Goal: Task Accomplishment & Management: Manage account settings

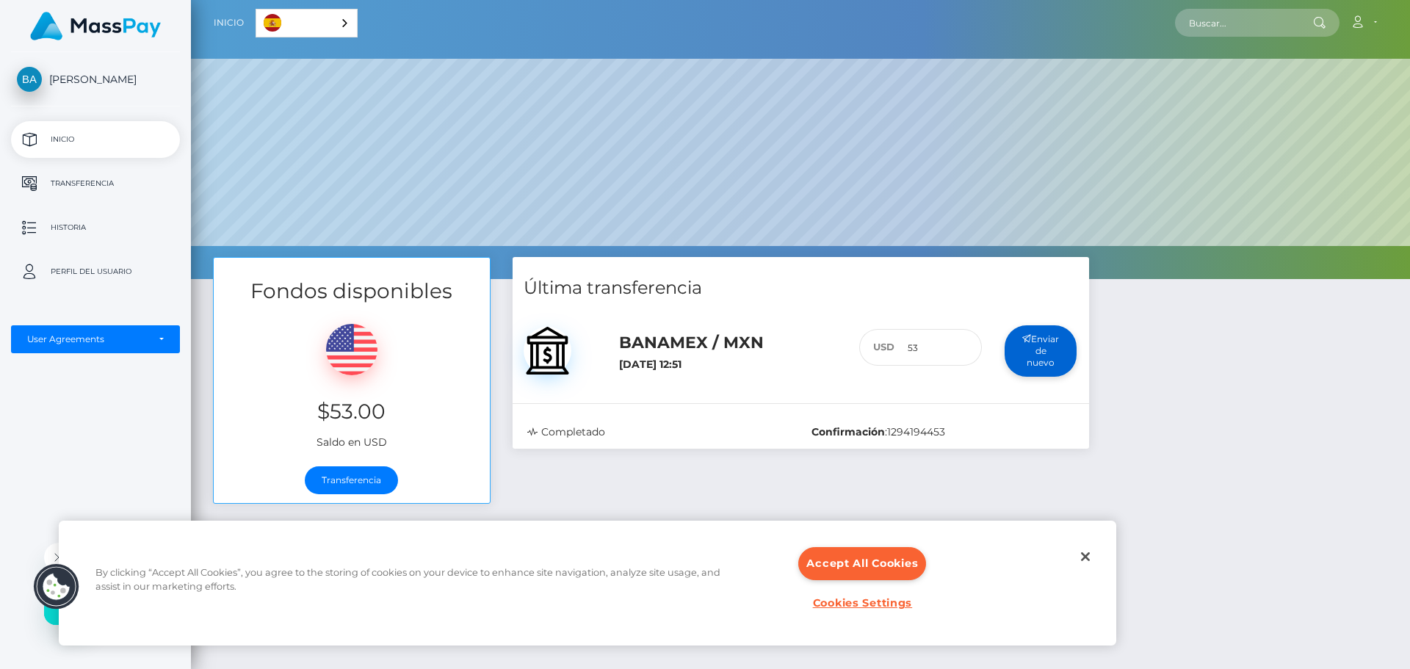
click at [1027, 369] on button "Enviar de nuevo" at bounding box center [1041, 351] width 73 height 52
click at [1025, 361] on button "Enviar de nuevo" at bounding box center [1041, 351] width 73 height 52
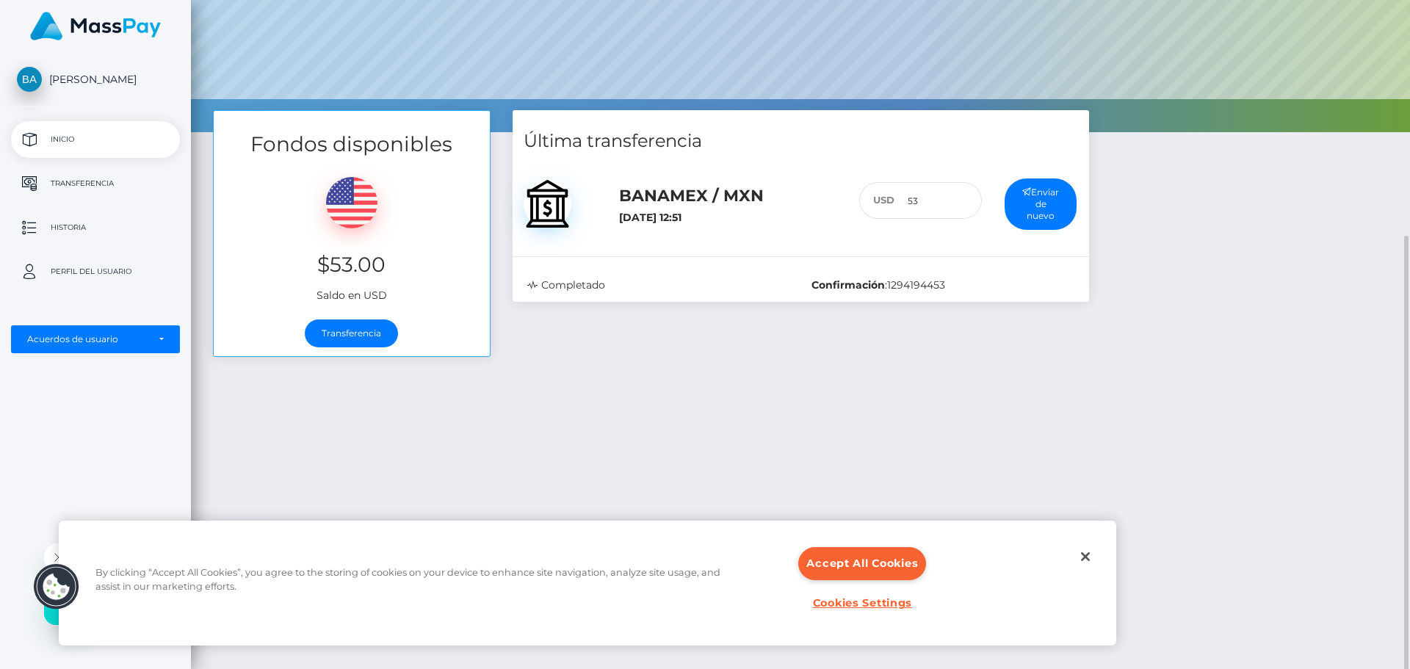
scroll to position [220, 0]
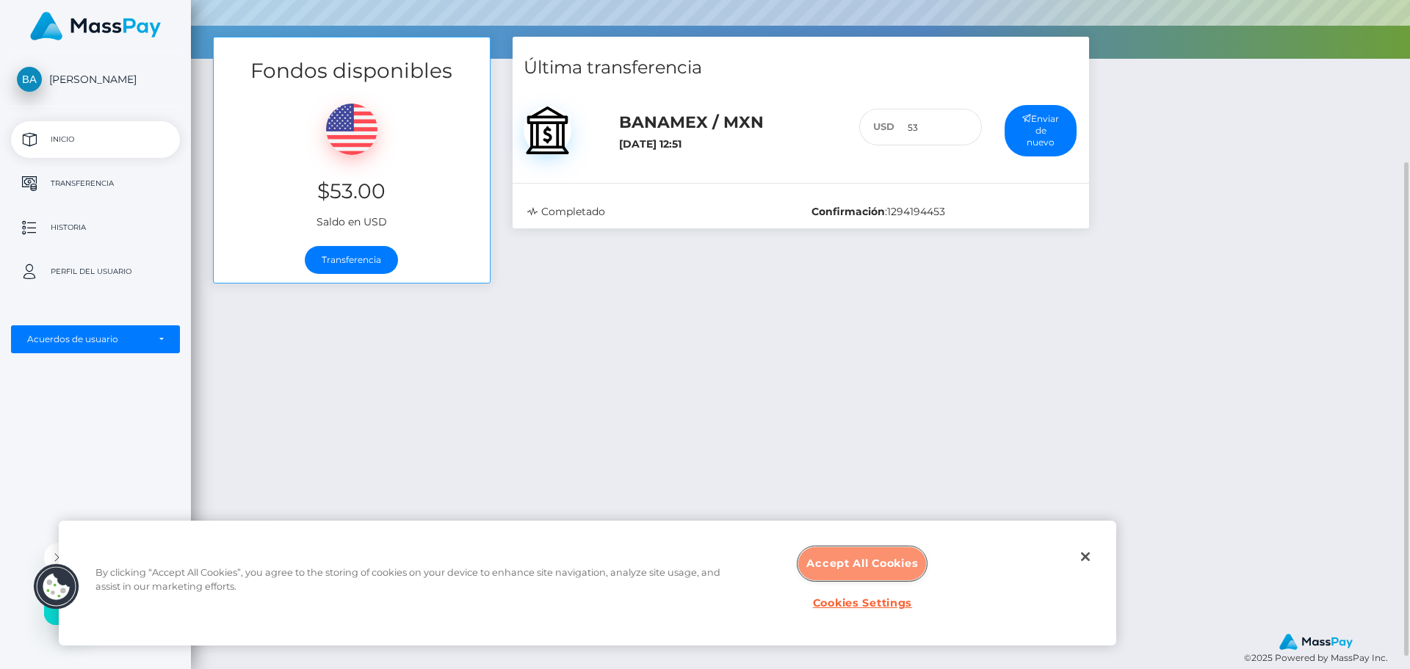
click at [895, 566] on button "Accept All Cookies" at bounding box center [862, 563] width 128 height 33
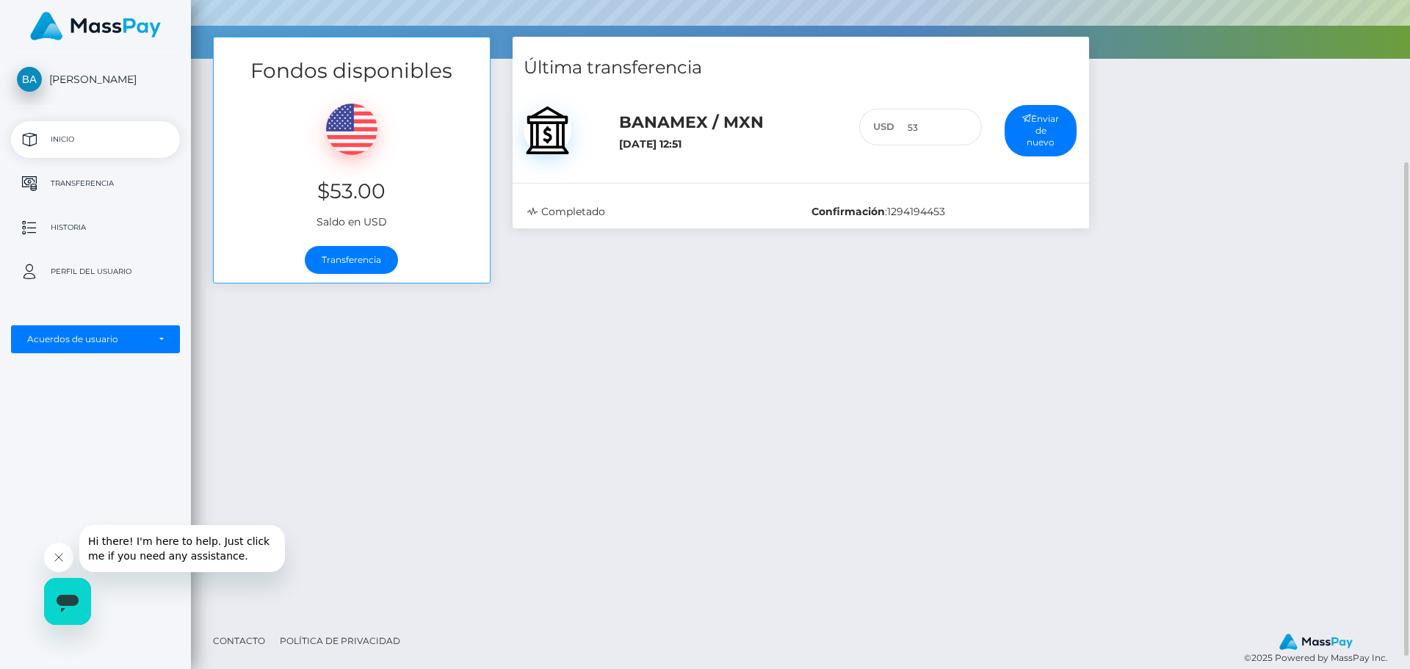
scroll to position [0, 0]
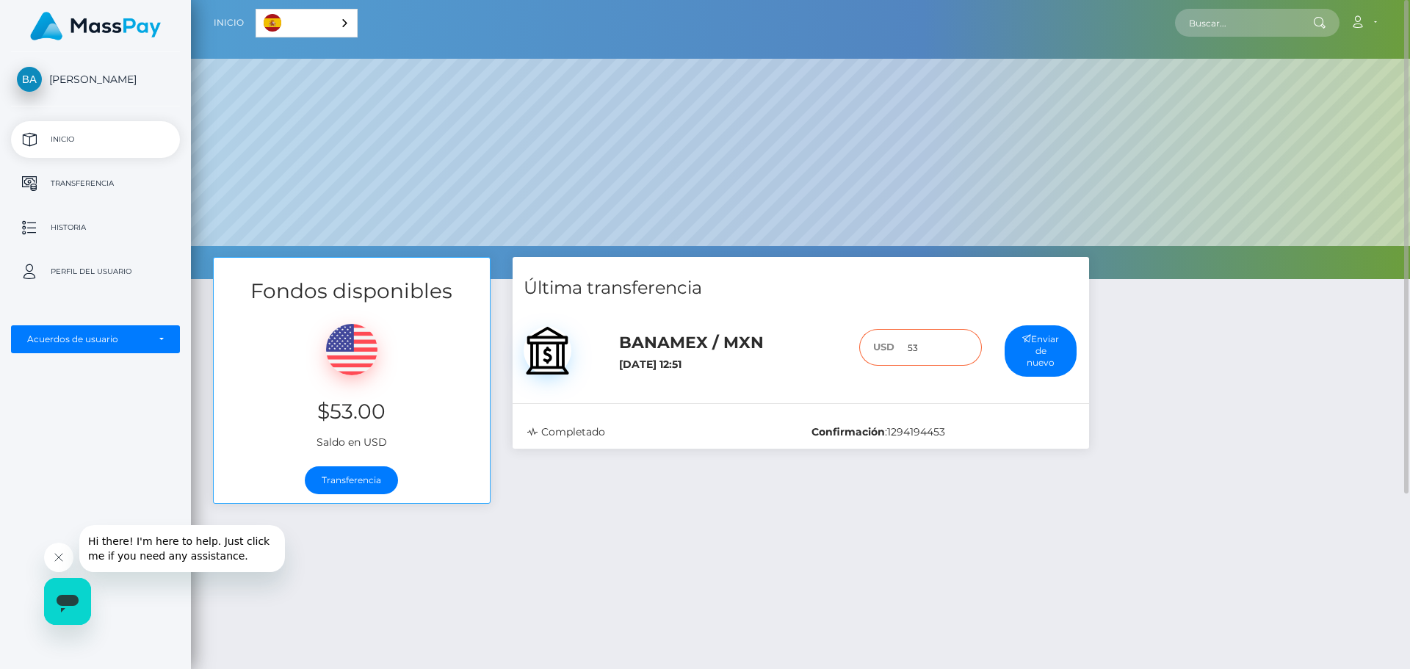
click at [939, 351] on input "53" at bounding box center [938, 347] width 87 height 37
drag, startPoint x: 943, startPoint y: 353, endPoint x: 867, endPoint y: 363, distance: 76.3
click at [867, 358] on div "USD 53" at bounding box center [920, 343] width 122 height 29
click at [1036, 341] on button "Enviar de nuevo" at bounding box center [1041, 351] width 73 height 52
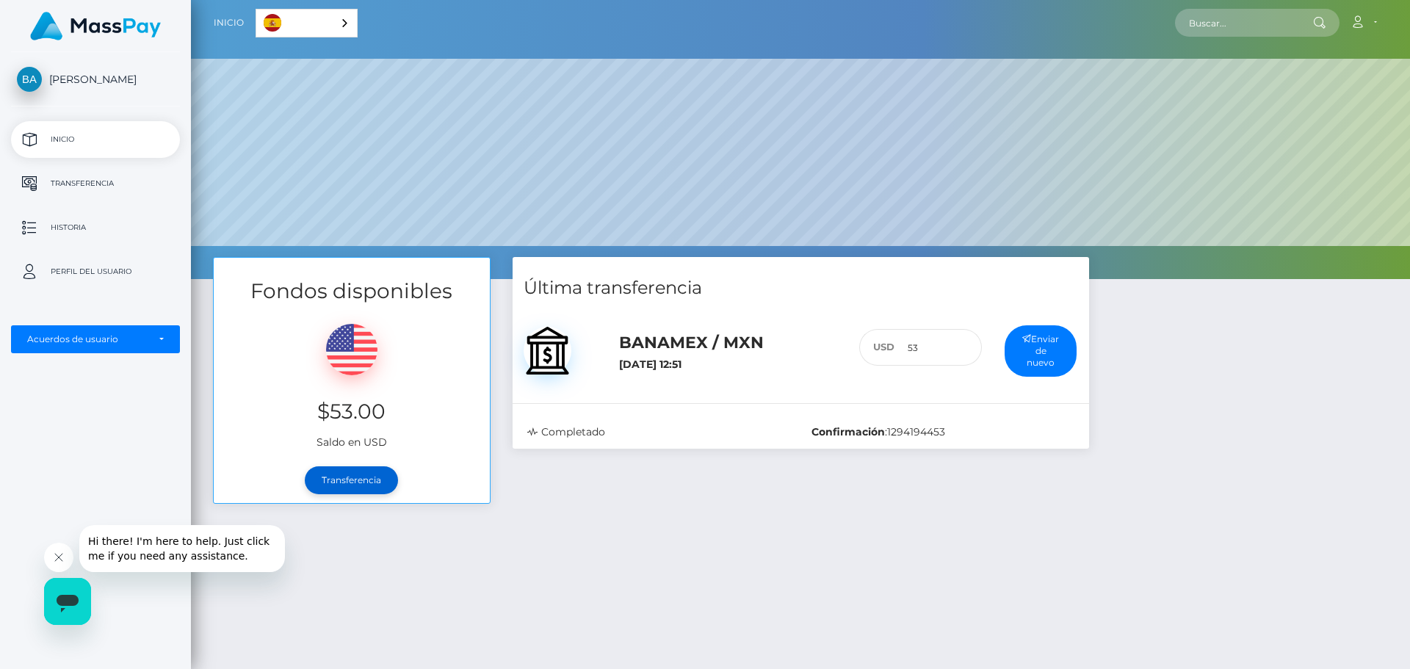
click at [344, 485] on link "Transferencia" at bounding box center [351, 480] width 93 height 28
click at [54, 138] on p "Inicio" at bounding box center [95, 140] width 157 height 22
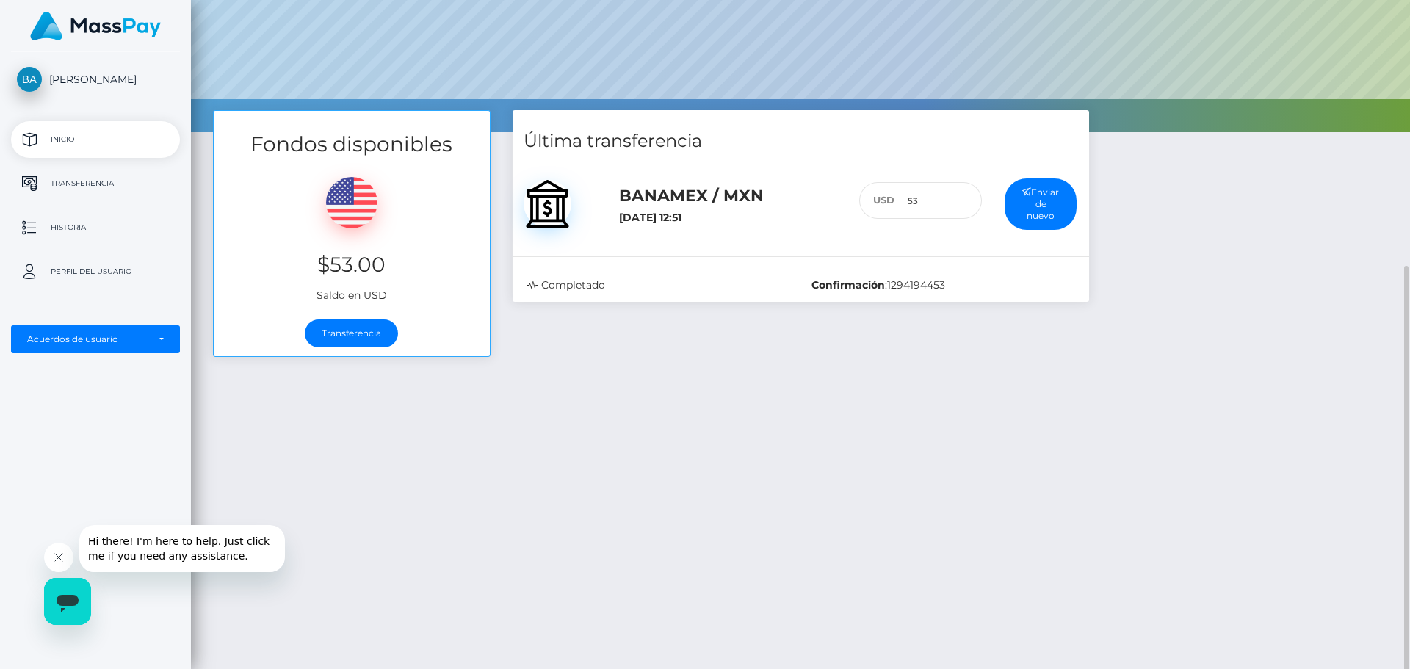
scroll to position [237, 0]
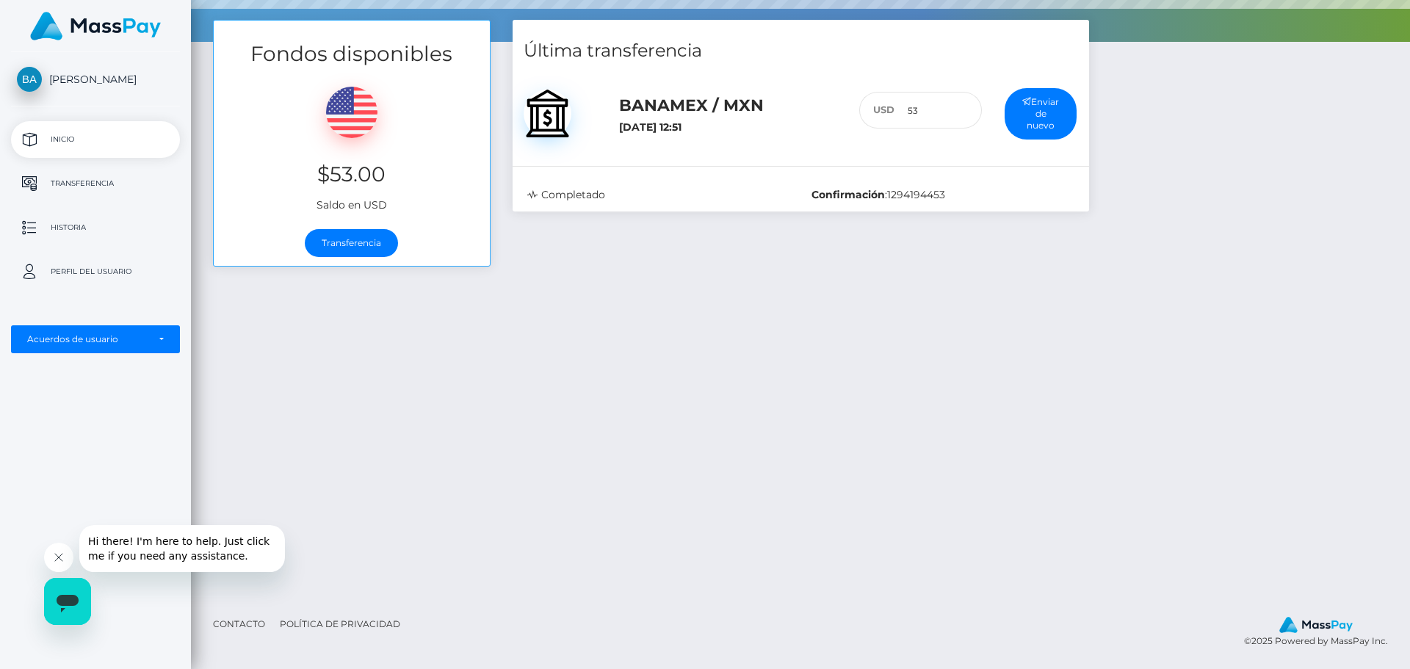
click at [105, 23] on img at bounding box center [95, 26] width 131 height 29
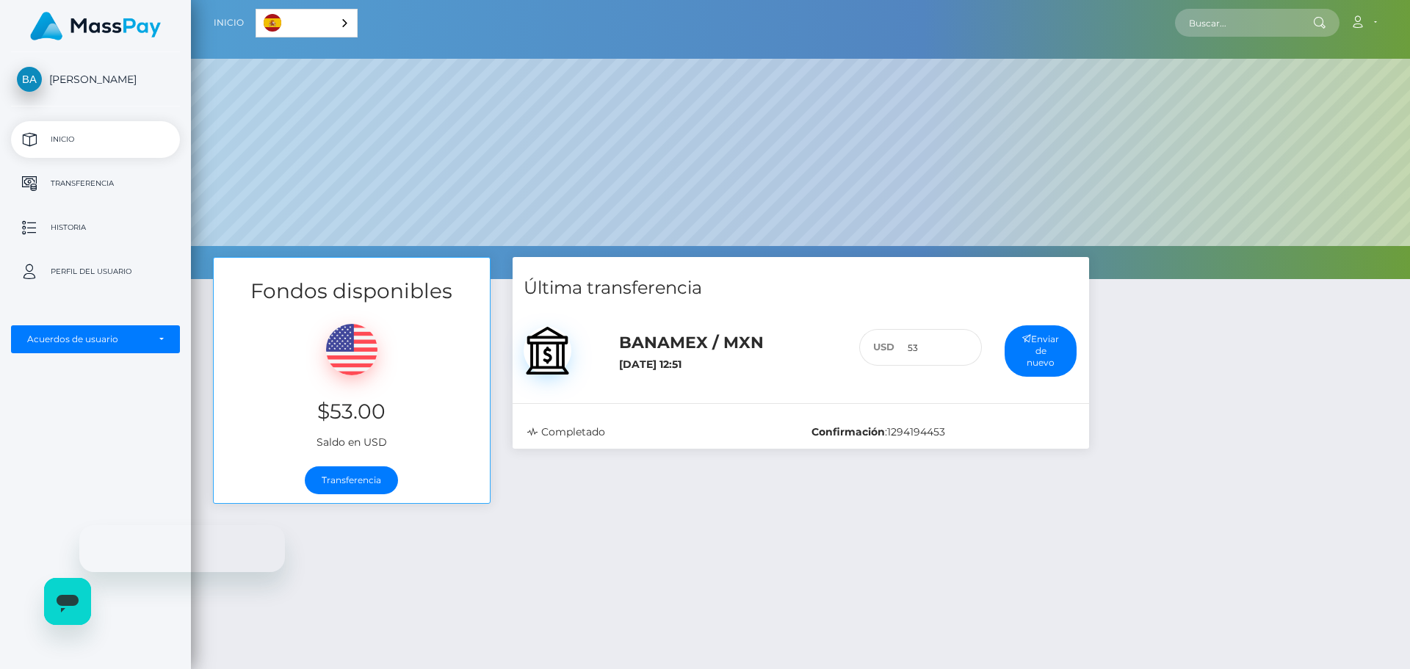
scroll to position [279, 1219]
click at [1362, 26] on icon at bounding box center [1357, 22] width 15 height 12
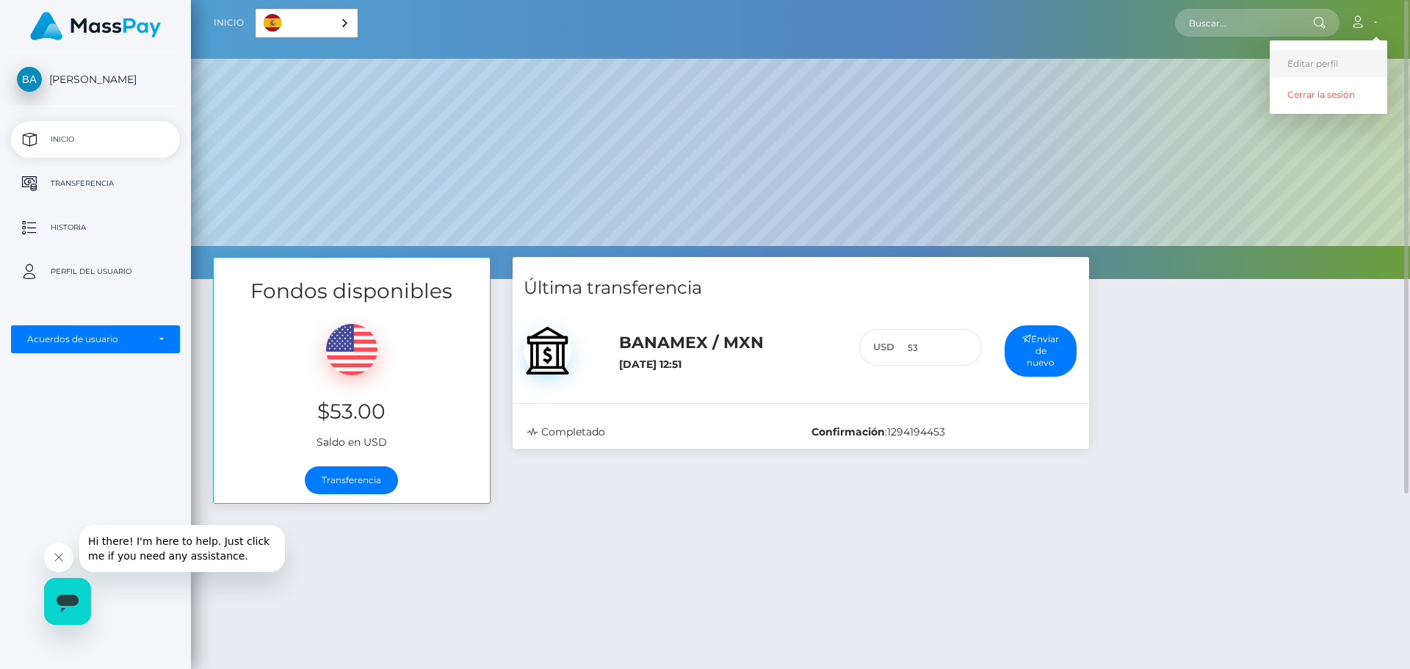
click at [1326, 63] on link "Editar perfil" at bounding box center [1329, 63] width 118 height 27
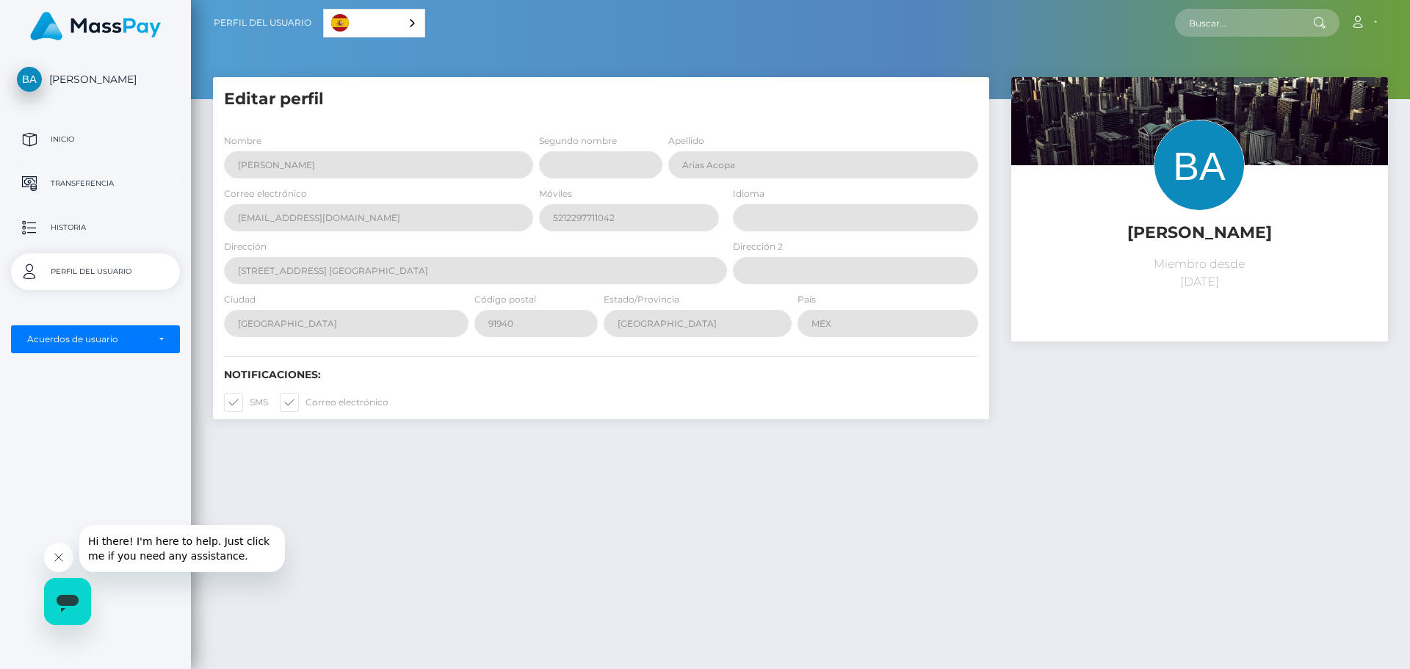
click at [102, 181] on p "Transferencia" at bounding box center [95, 184] width 157 height 22
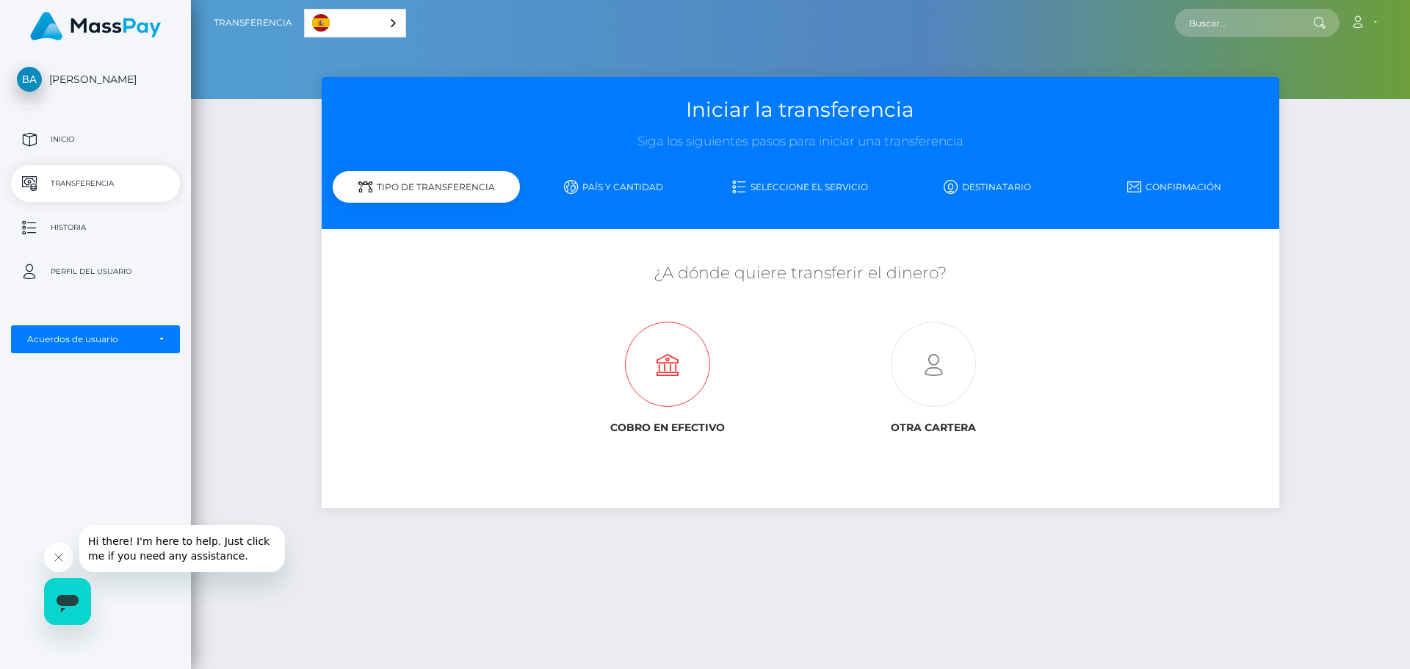
click at [699, 370] on icon at bounding box center [668, 364] width 266 height 85
click at [995, 189] on link "Destinatario" at bounding box center [987, 187] width 187 height 26
click at [1000, 195] on link "Destinatario" at bounding box center [987, 187] width 187 height 26
click at [988, 189] on link "Destinatario" at bounding box center [987, 187] width 187 height 26
click at [678, 364] on icon at bounding box center [668, 364] width 266 height 85
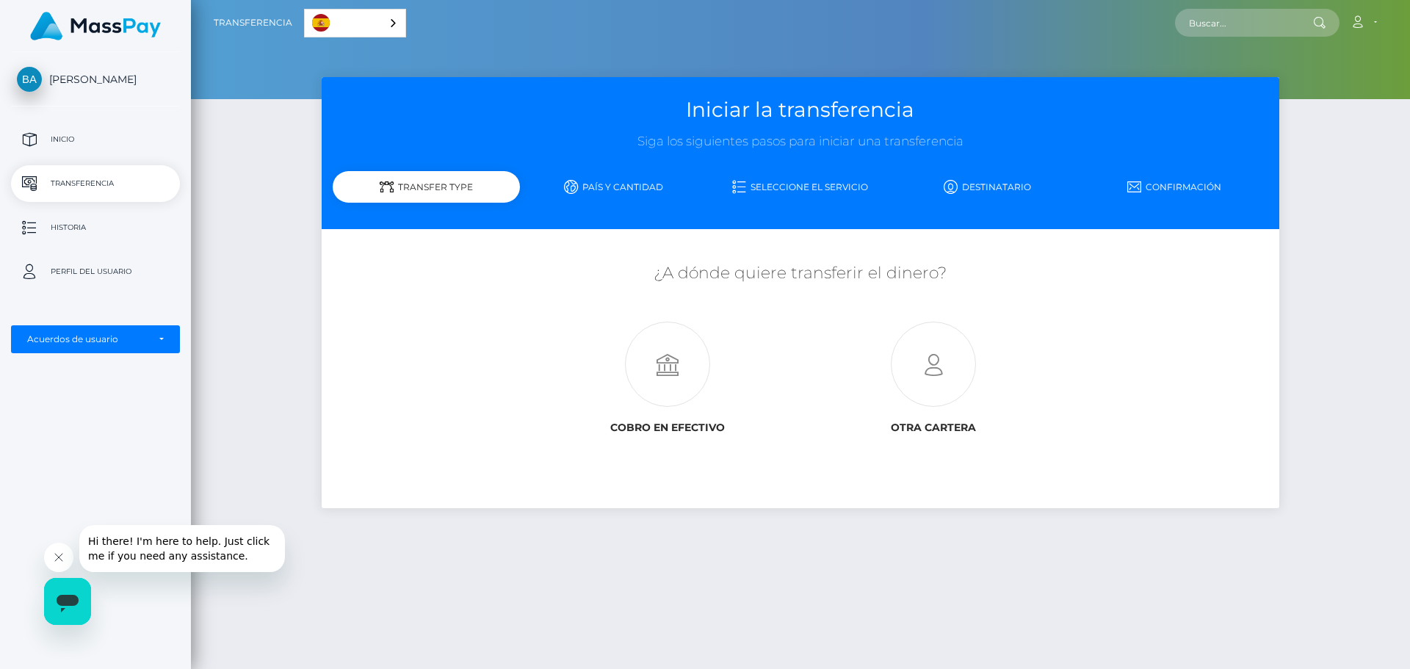
click at [64, 560] on icon "Cerrar mensaje de la compañía" at bounding box center [59, 558] width 12 height 12
click at [96, 277] on p "Perfil del usuario" at bounding box center [95, 272] width 157 height 22
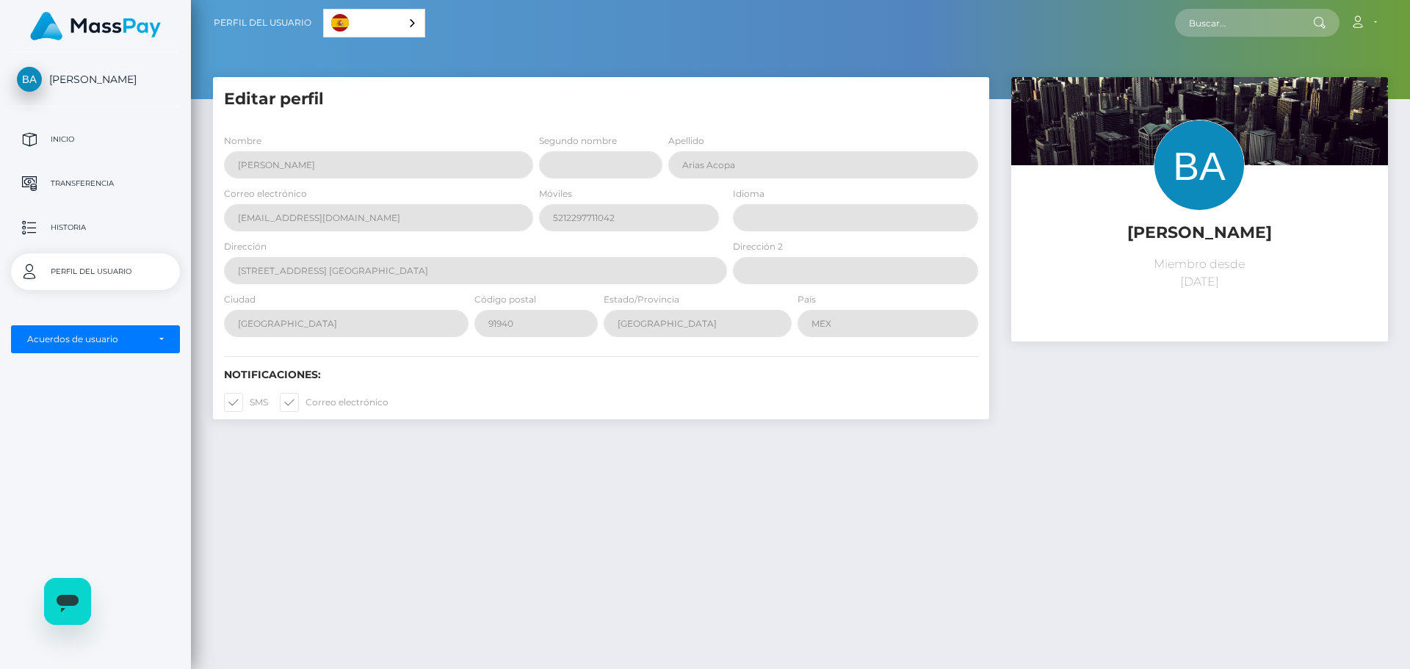
click at [97, 278] on p "Perfil del usuario" at bounding box center [95, 272] width 157 height 22
click at [60, 230] on p "Historia" at bounding box center [95, 228] width 157 height 22
click at [46, 144] on p "Inicio" at bounding box center [95, 140] width 157 height 22
click at [70, 142] on p "Inicio" at bounding box center [95, 140] width 157 height 22
click at [68, 218] on p "Historia" at bounding box center [95, 228] width 157 height 22
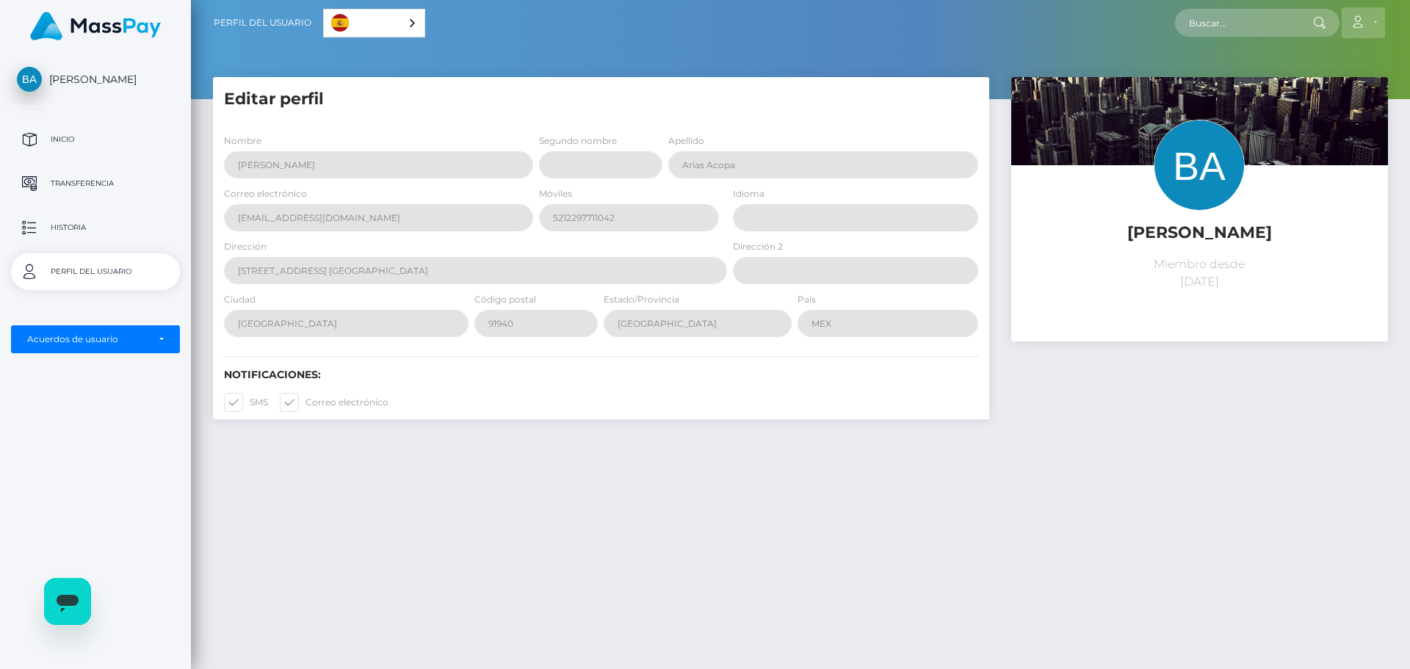
click at [1354, 14] on link "Cuenta" at bounding box center [1363, 22] width 43 height 31
click at [1318, 61] on link "Editar perfil" at bounding box center [1329, 63] width 118 height 27
click at [64, 144] on p "Inicio" at bounding box center [95, 140] width 157 height 22
click at [100, 82] on span "[PERSON_NAME]" at bounding box center [95, 79] width 169 height 13
click at [69, 185] on p "Transferencia" at bounding box center [95, 184] width 157 height 22
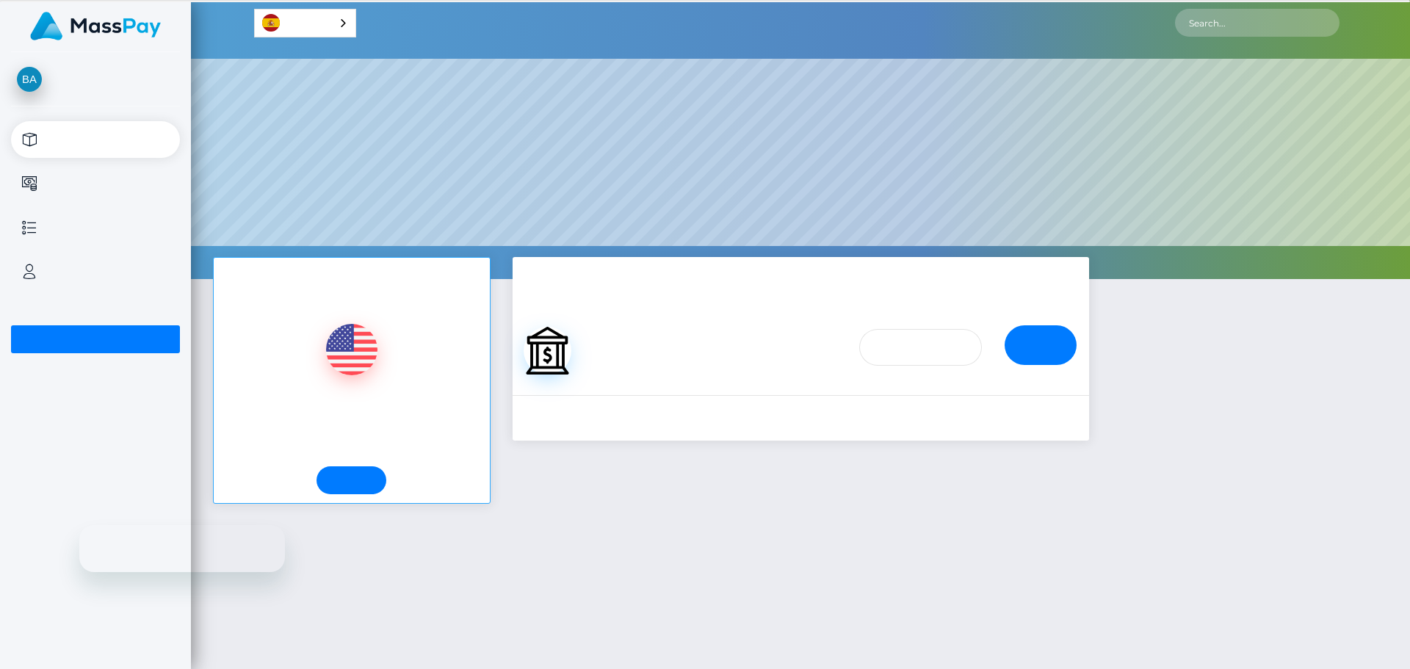
scroll to position [279, 1219]
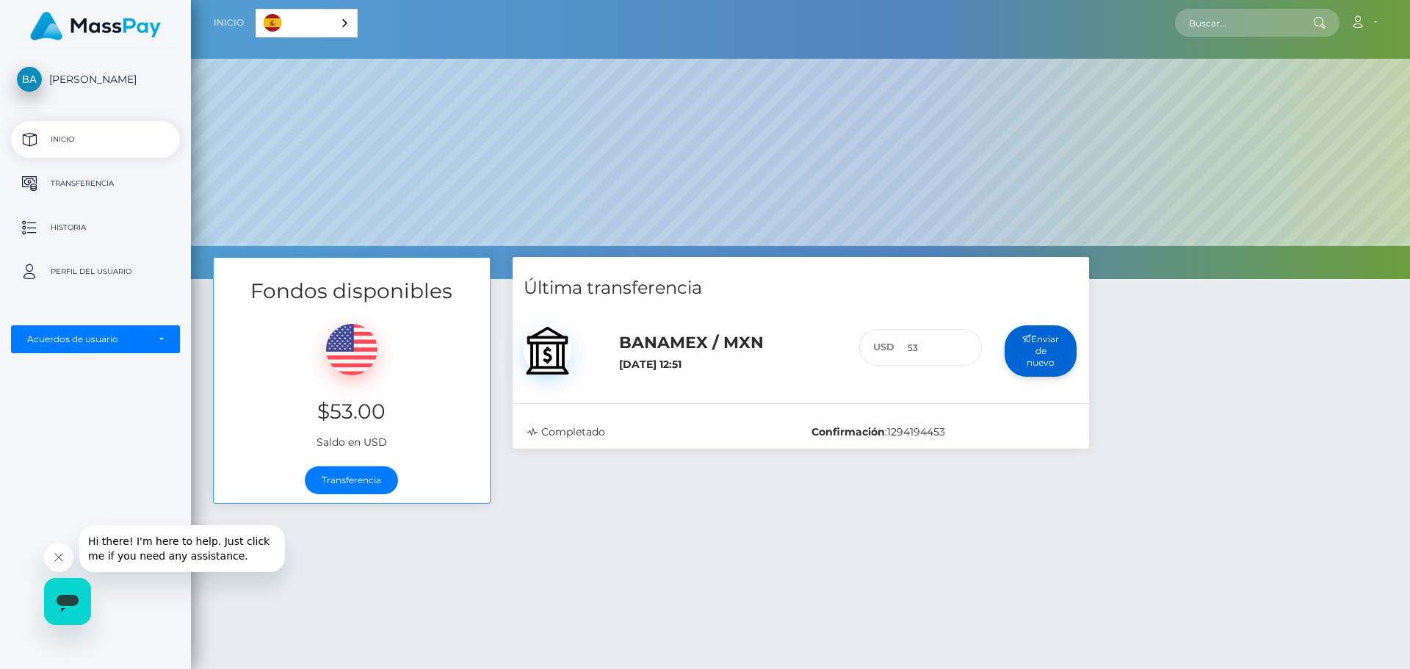
click at [1052, 347] on button "Enviar de nuevo" at bounding box center [1041, 351] width 73 height 52
click at [98, 181] on p "Transferencia" at bounding box center [95, 184] width 157 height 22
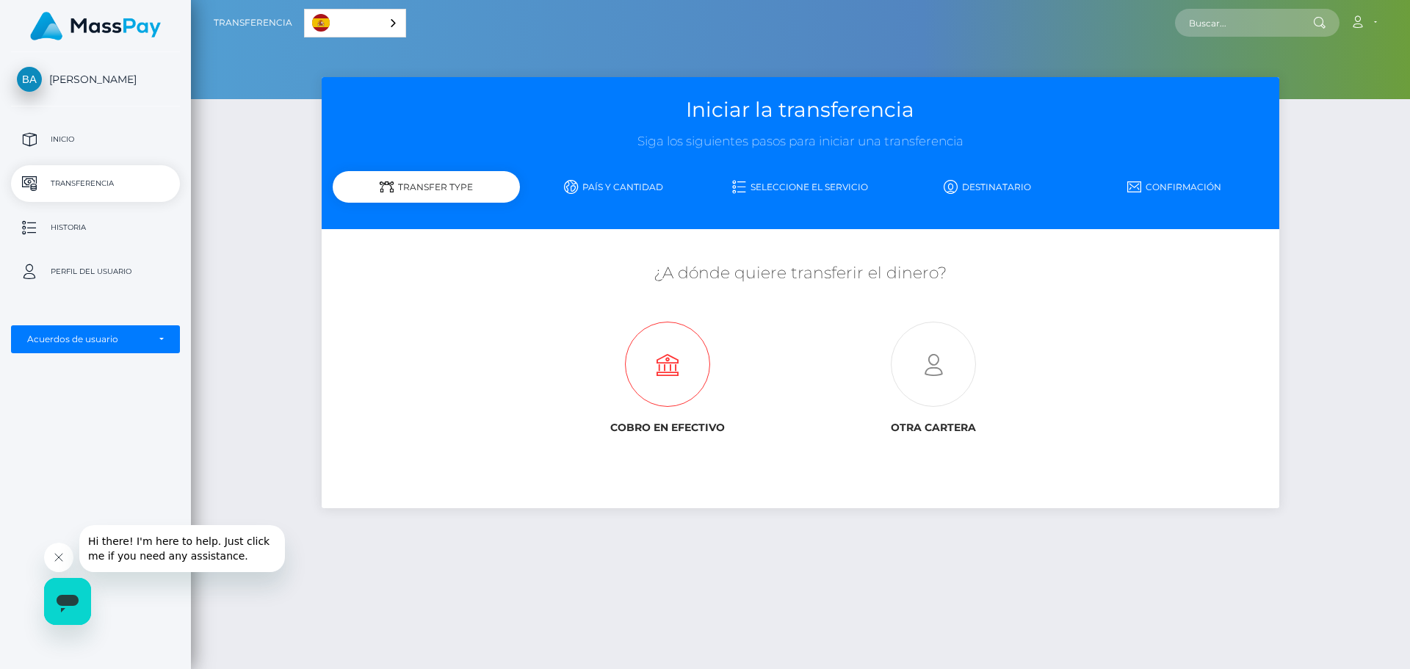
drag, startPoint x: 656, startPoint y: 367, endPoint x: 598, endPoint y: 383, distance: 60.4
click at [655, 367] on icon at bounding box center [668, 364] width 266 height 85
click at [691, 394] on icon at bounding box center [668, 364] width 266 height 85
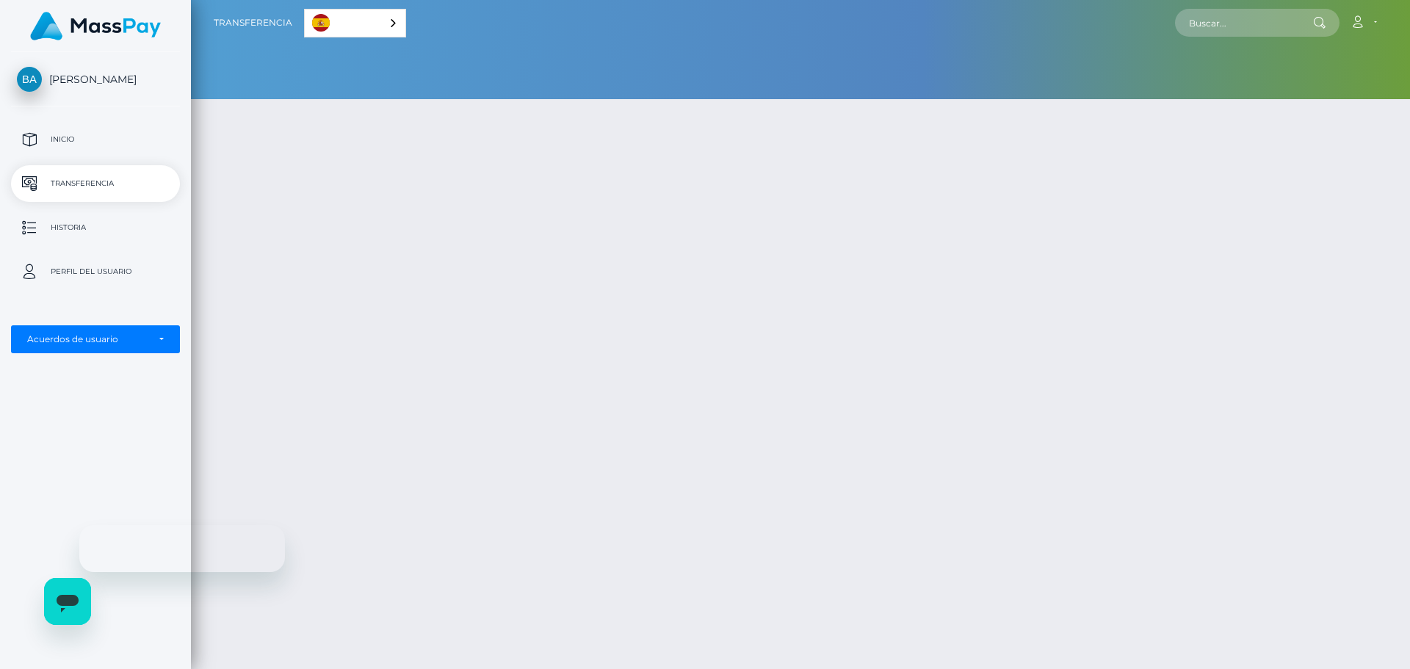
click at [672, 361] on icon at bounding box center [668, 364] width 266 height 85
click at [676, 349] on icon at bounding box center [668, 364] width 266 height 85
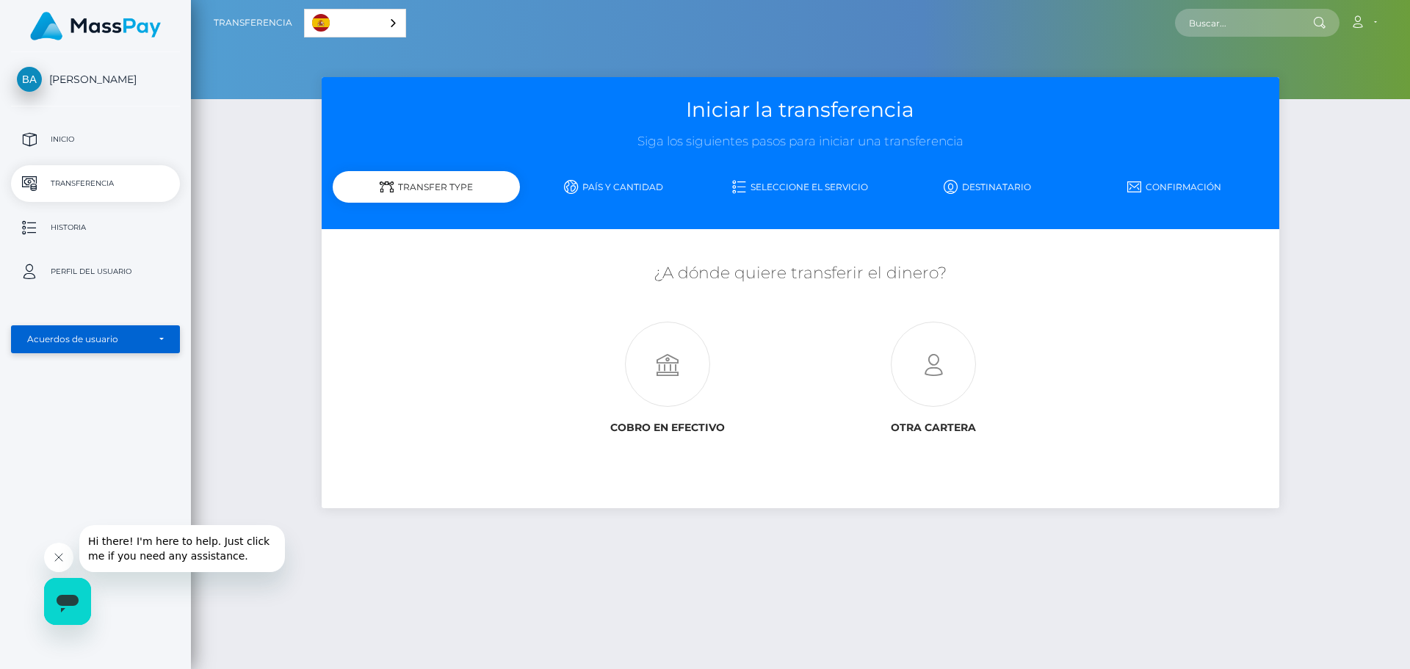
click at [145, 347] on div "Acuerdos de usuario" at bounding box center [95, 339] width 169 height 28
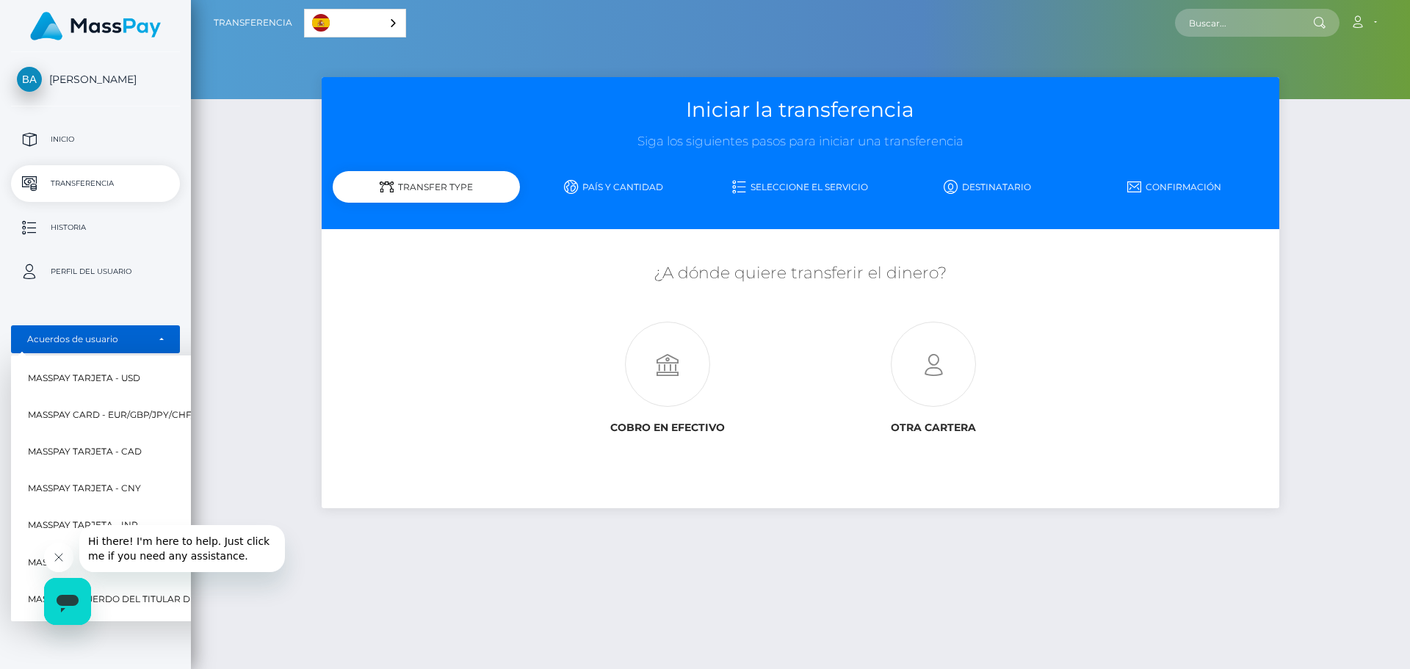
click at [129, 372] on span "MassPay Tarjeta - USD" at bounding box center [84, 378] width 112 height 19
select select "1"
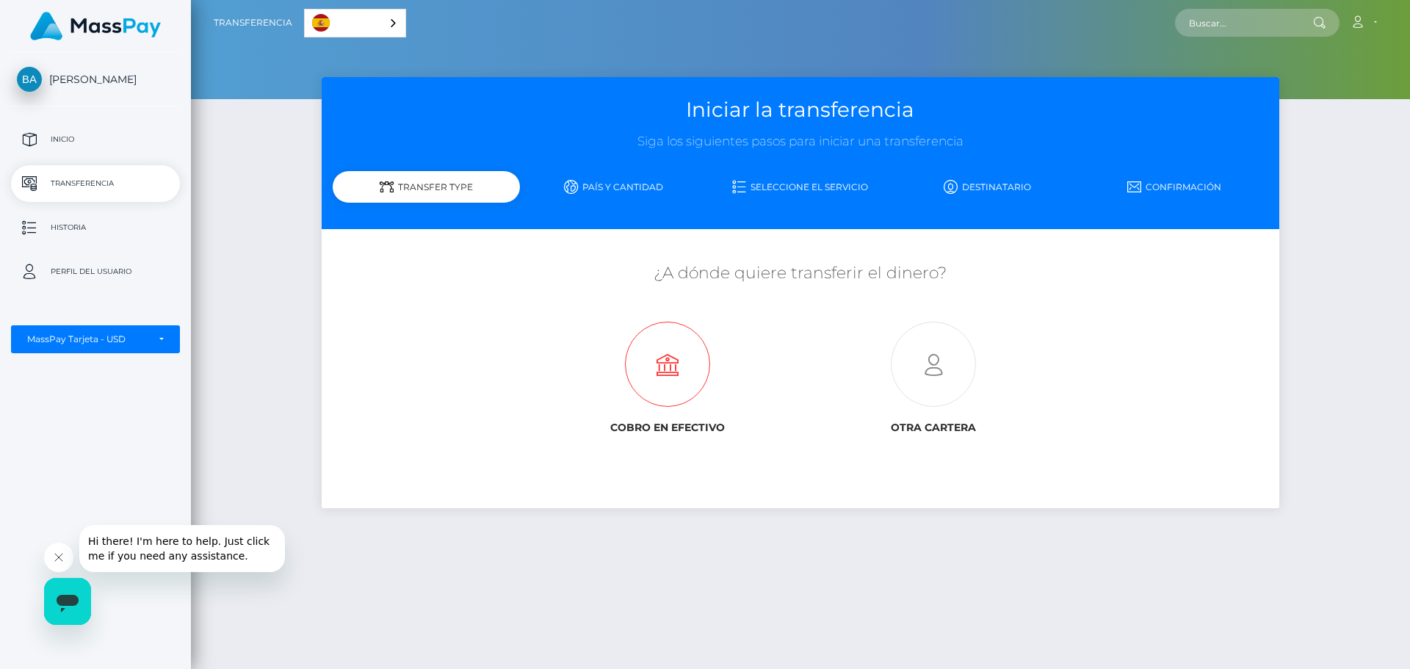
click at [671, 379] on icon at bounding box center [668, 364] width 266 height 85
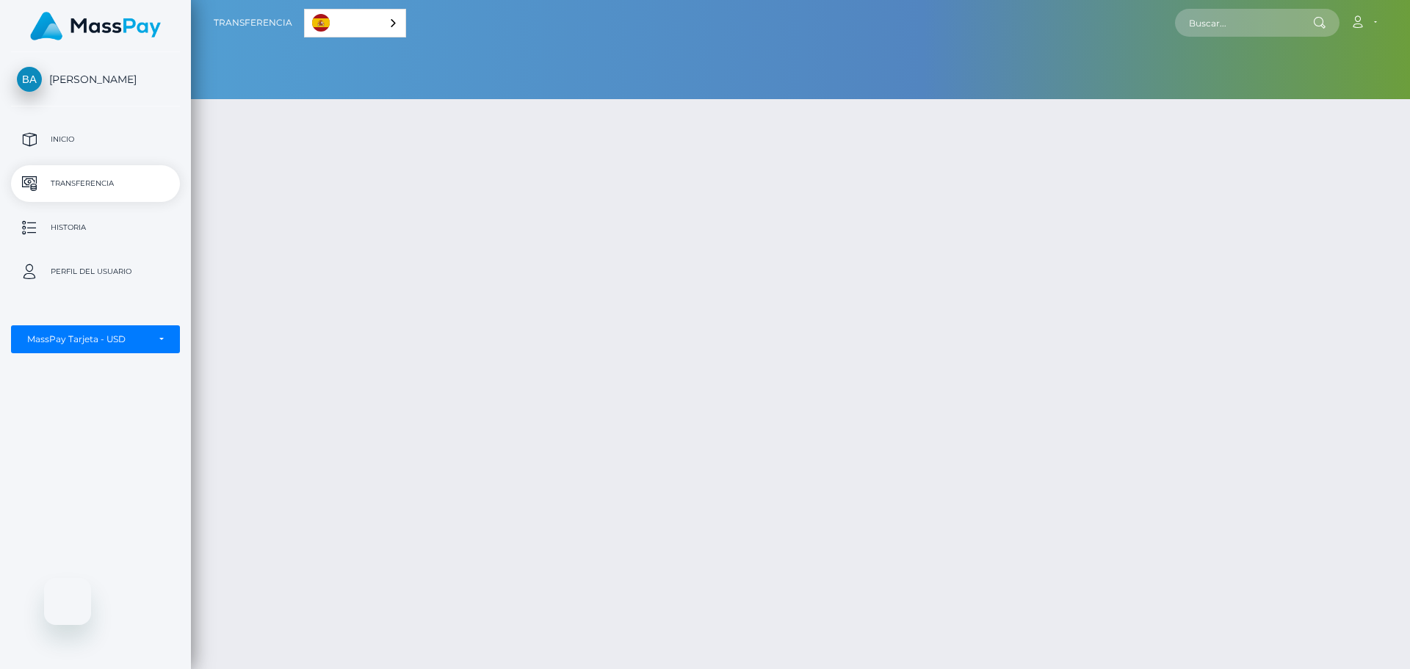
select select "1"
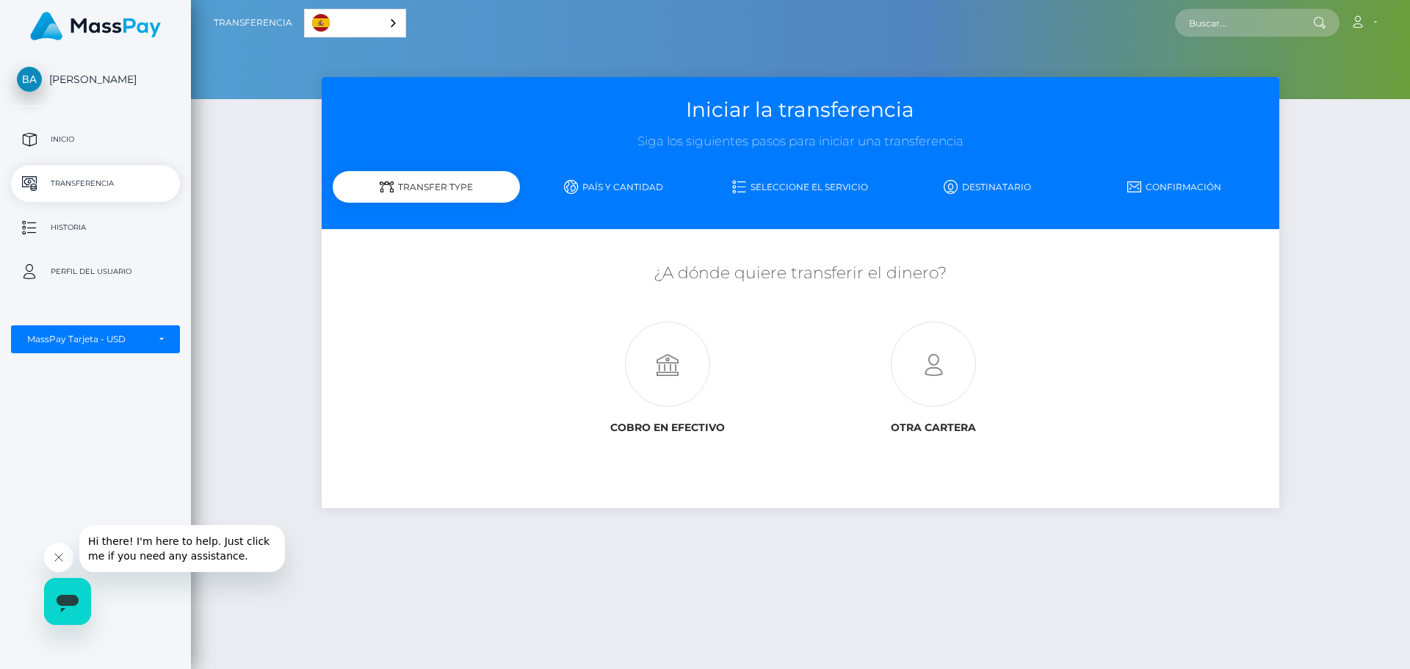
click at [386, 12] on link "Español" at bounding box center [355, 23] width 101 height 27
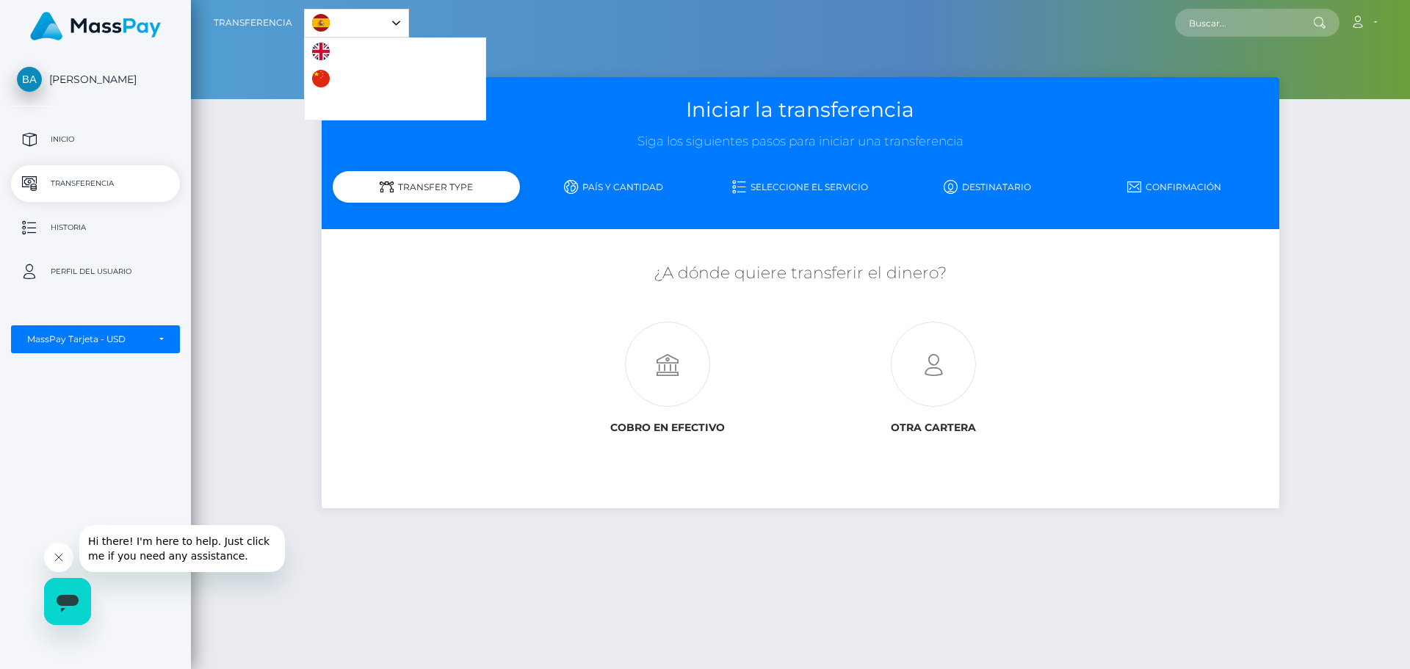
click at [319, 42] on link "English" at bounding box center [345, 51] width 80 height 27
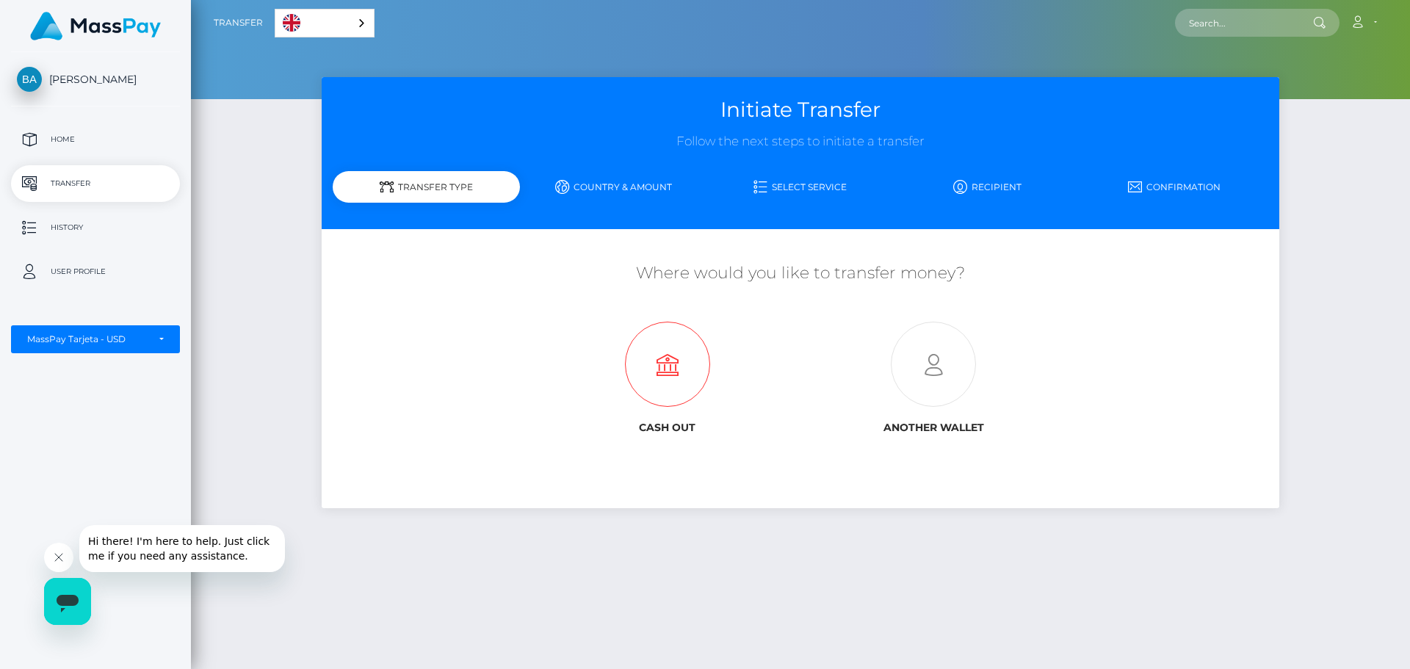
click at [660, 397] on icon at bounding box center [668, 364] width 266 height 85
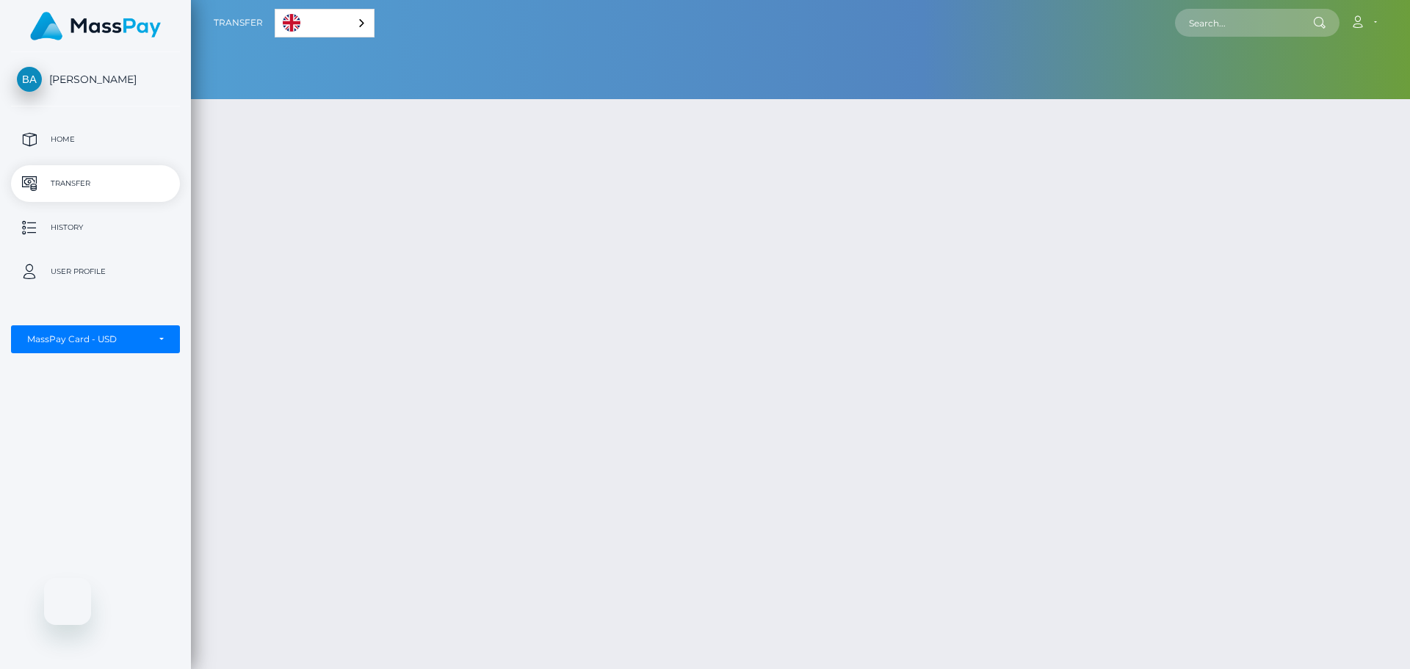
select select "1"
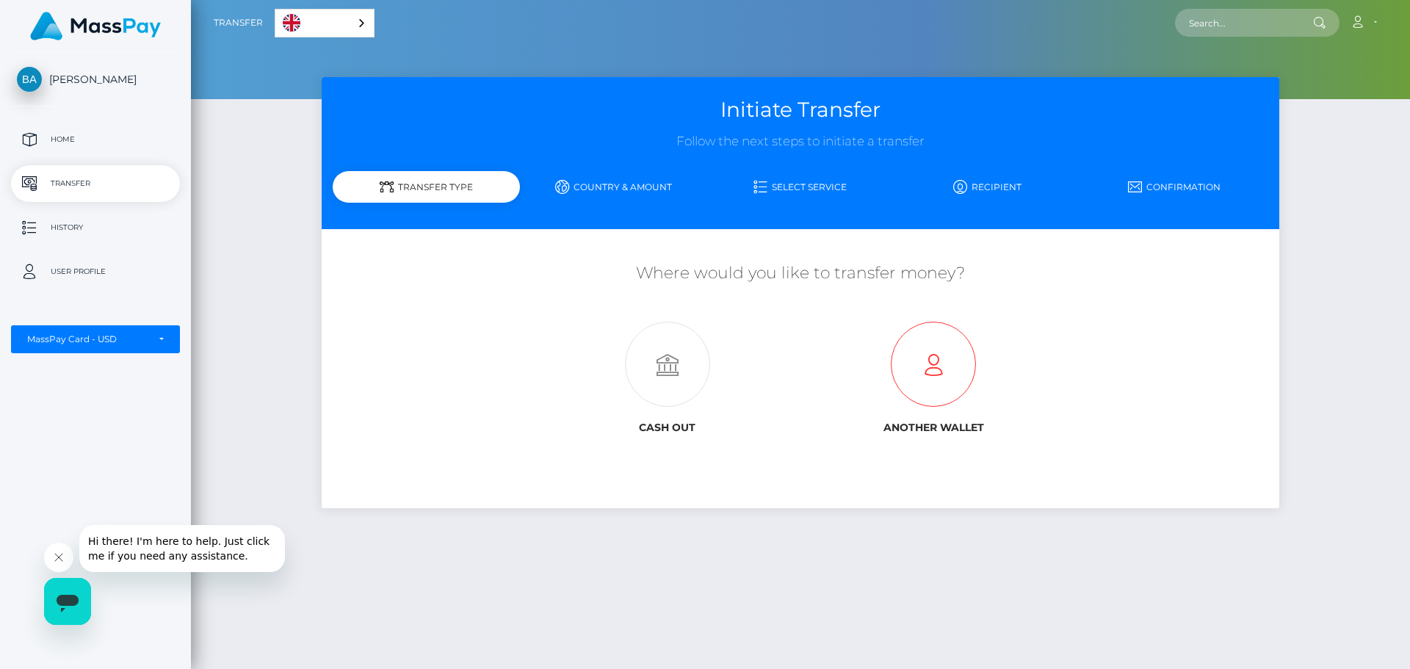
click at [955, 380] on icon at bounding box center [934, 364] width 266 height 85
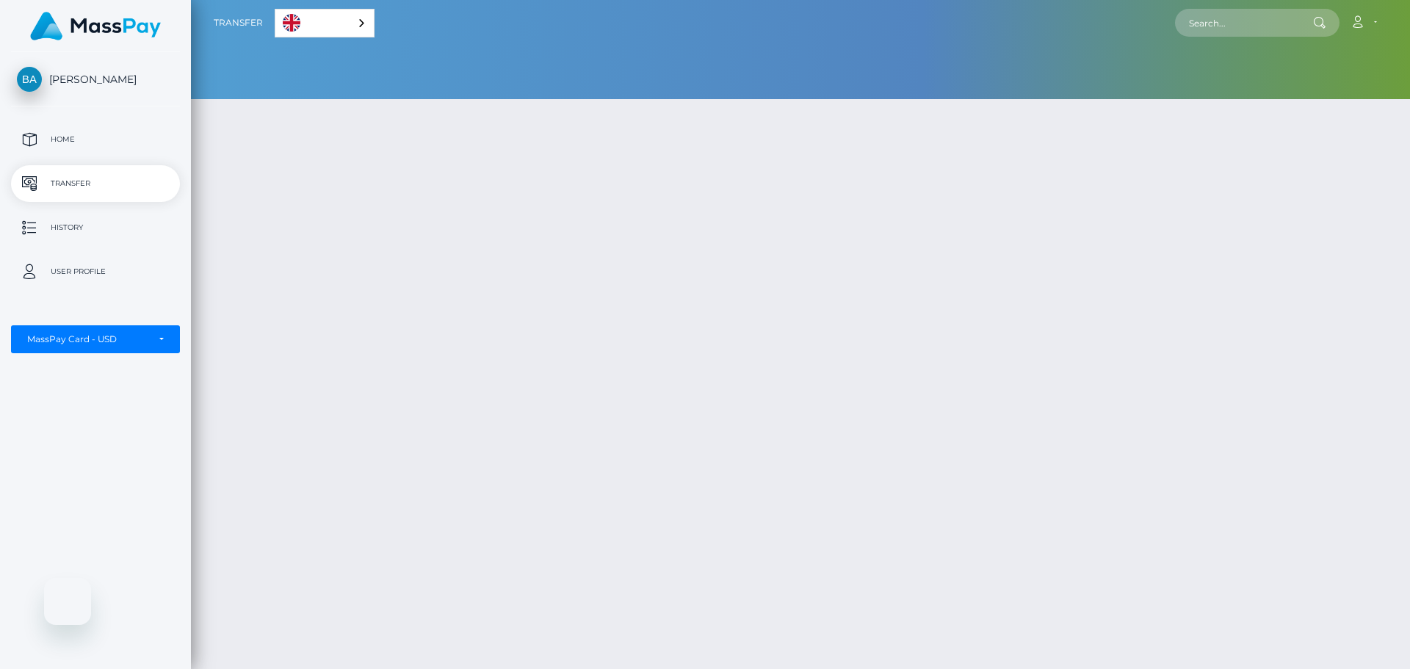
select select "1"
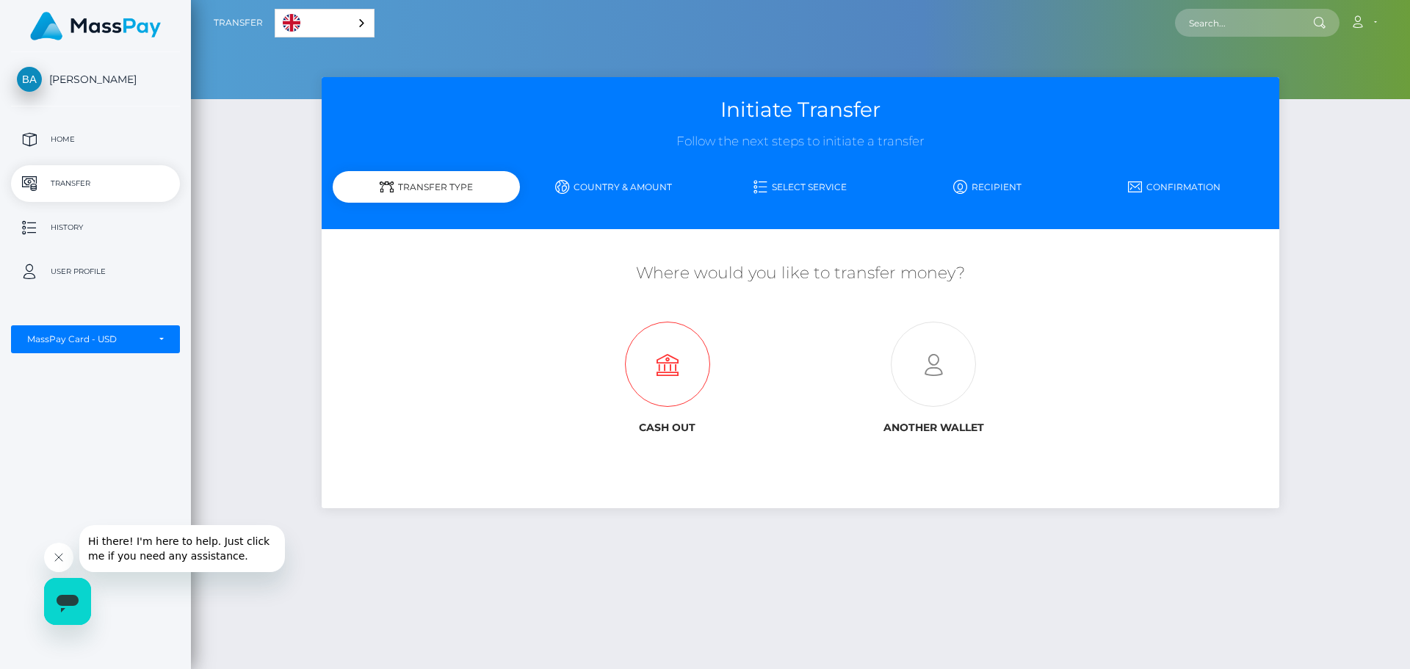
click at [677, 347] on icon at bounding box center [668, 364] width 266 height 85
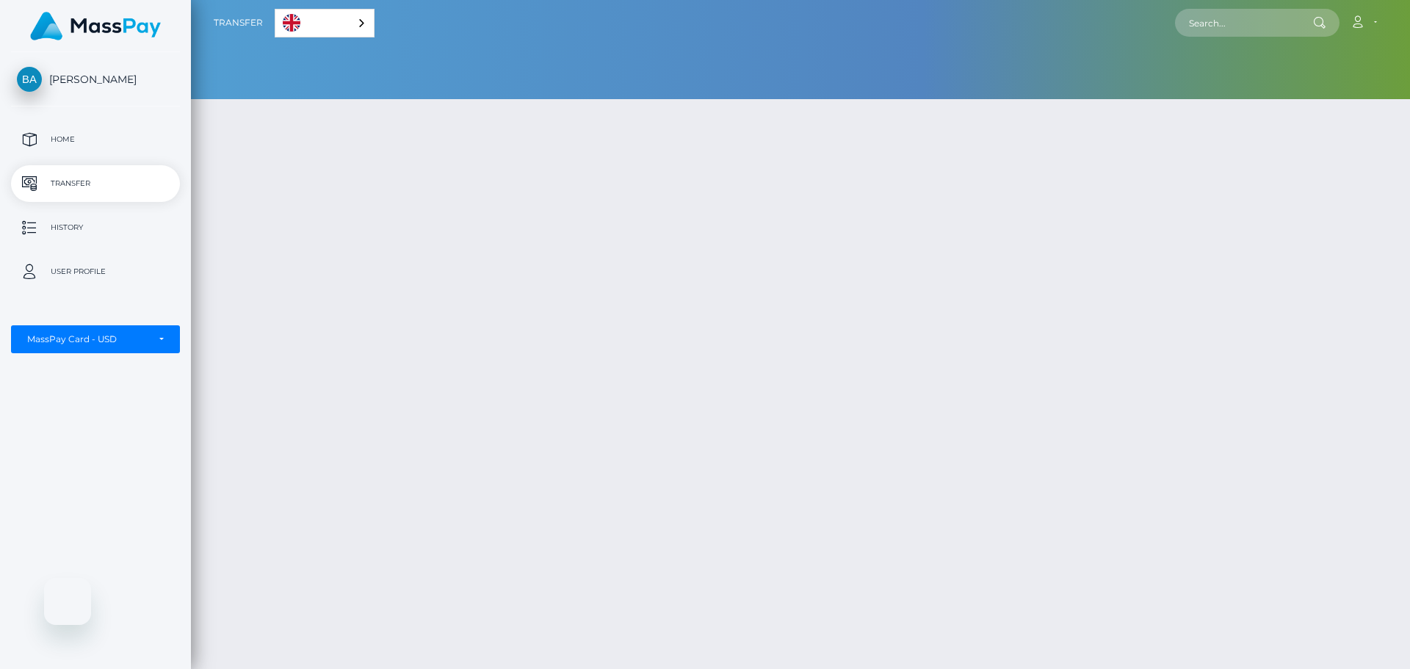
select select "1"
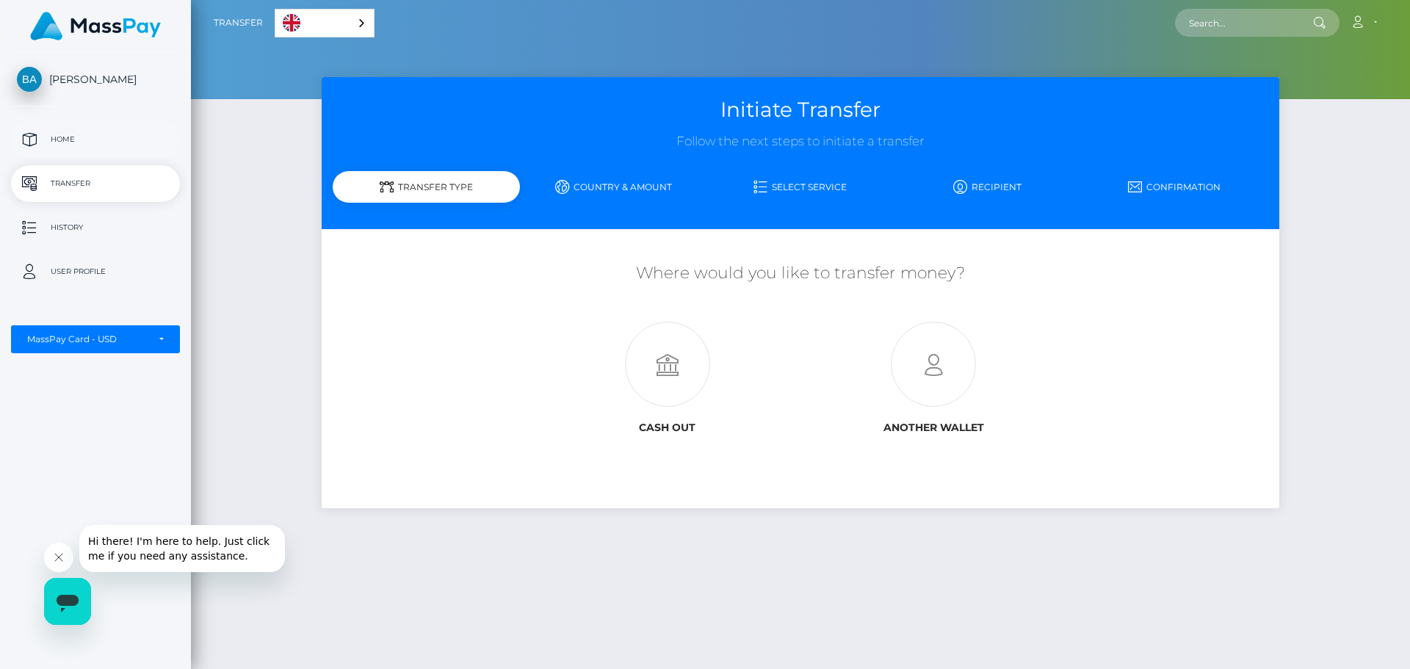
click at [60, 148] on p "Home" at bounding box center [95, 140] width 157 height 22
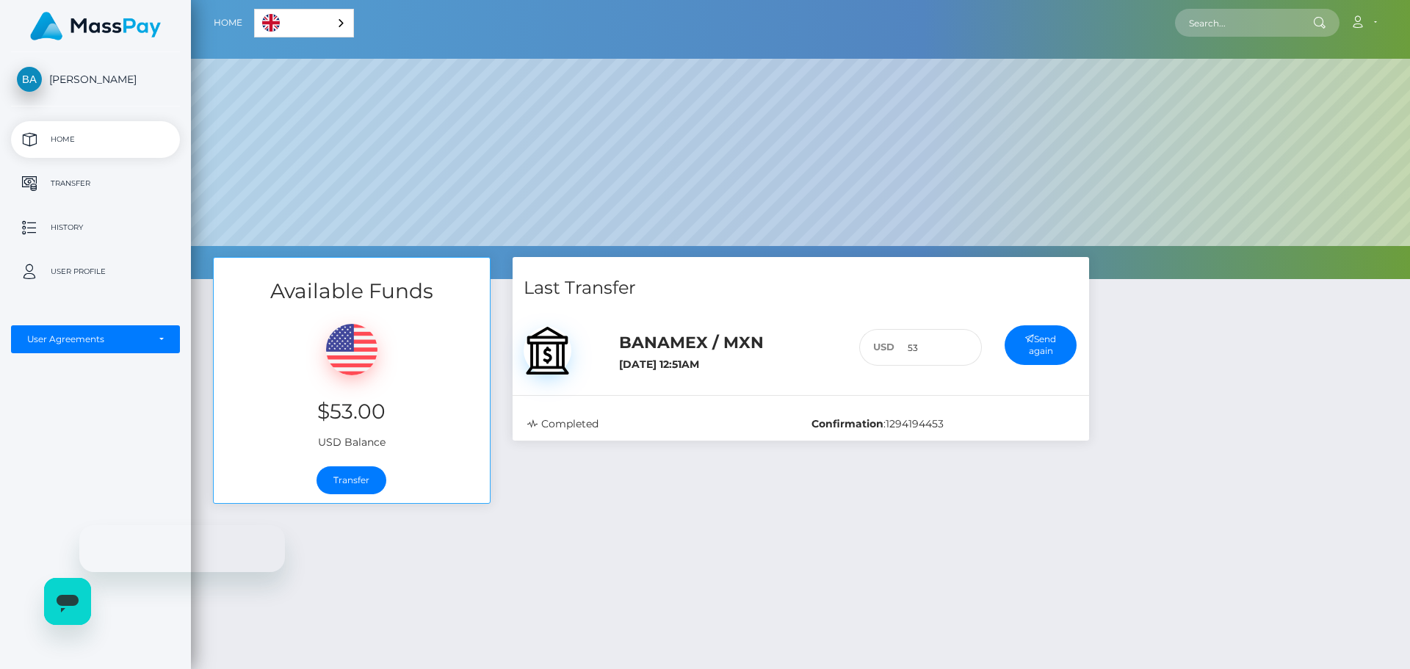
scroll to position [279, 1219]
click at [361, 479] on link "Transfer" at bounding box center [352, 480] width 70 height 28
click at [1354, 25] on icon at bounding box center [1357, 22] width 15 height 12
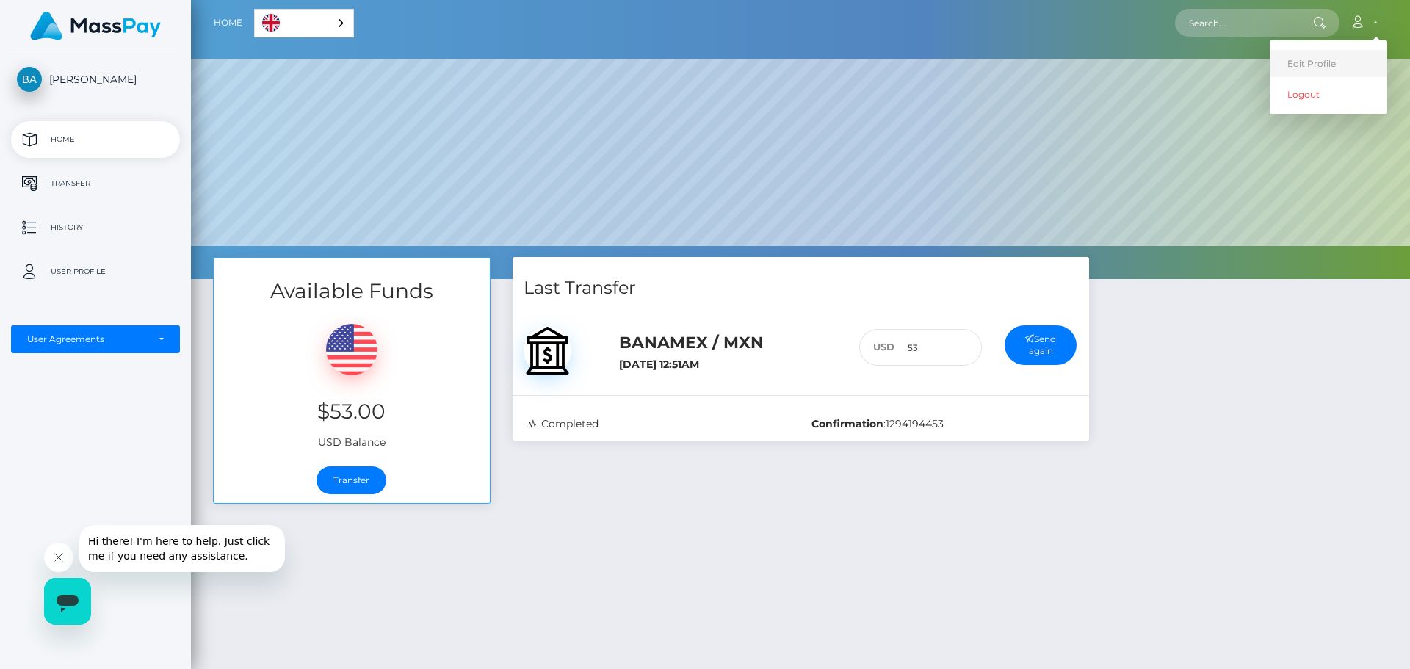
click at [1328, 65] on link "Edit Profile" at bounding box center [1329, 63] width 118 height 27
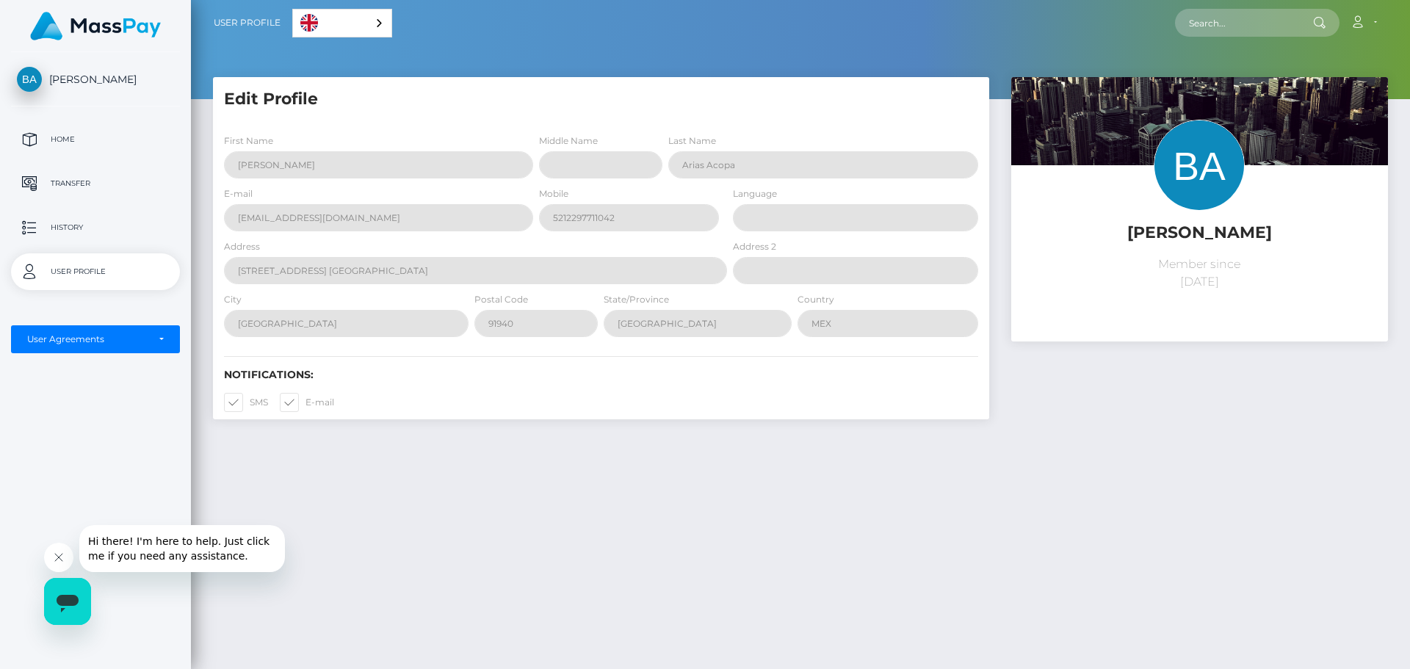
click at [90, 79] on span "[PERSON_NAME]" at bounding box center [95, 79] width 169 height 13
click at [101, 26] on img at bounding box center [95, 26] width 131 height 29
drag, startPoint x: 1177, startPoint y: 281, endPoint x: 1235, endPoint y: 284, distance: 57.3
click at [1235, 284] on p "Member since June 12, 2025" at bounding box center [1199, 273] width 355 height 35
click at [1233, 339] on div "Bianca Iael Arias Acopa Member since June 12, 2025" at bounding box center [1199, 253] width 377 height 176
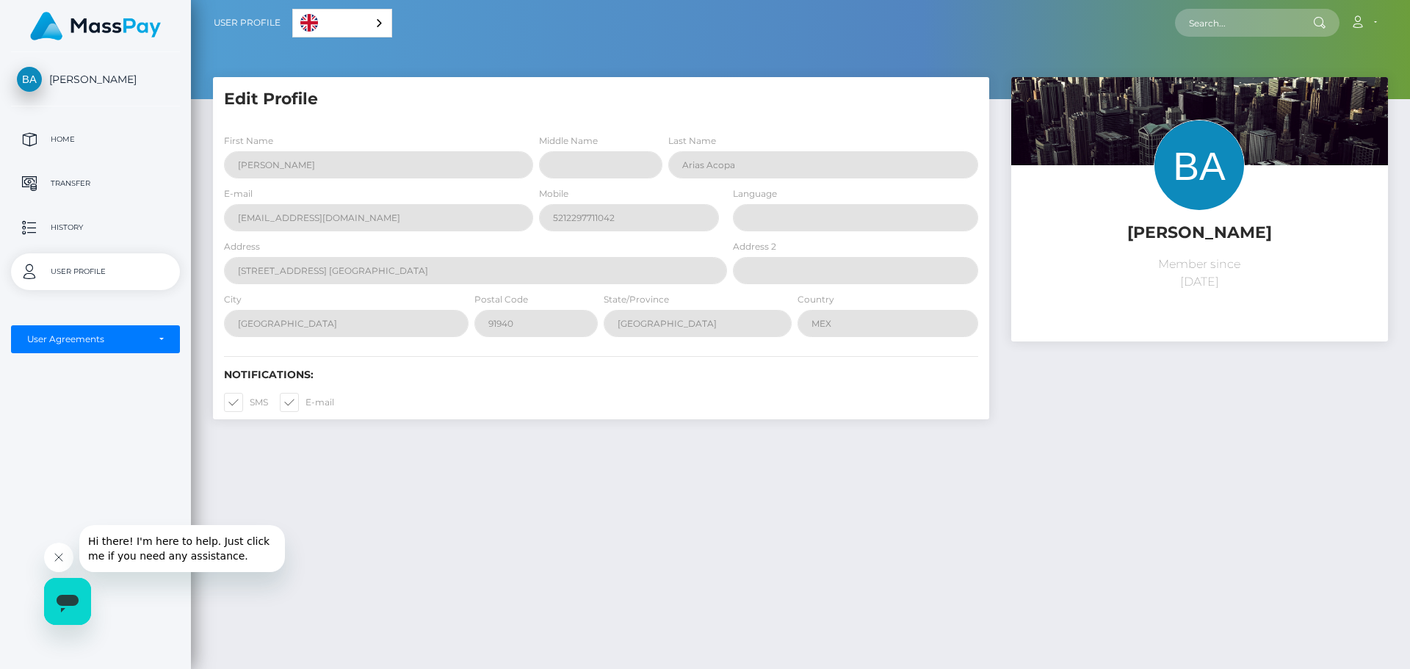
click at [1210, 166] on img at bounding box center [1199, 165] width 91 height 91
click at [1209, 166] on img at bounding box center [1199, 165] width 91 height 91
click at [79, 215] on link "History" at bounding box center [95, 227] width 169 height 37
click at [106, 339] on div "User Agreements" at bounding box center [87, 339] width 120 height 12
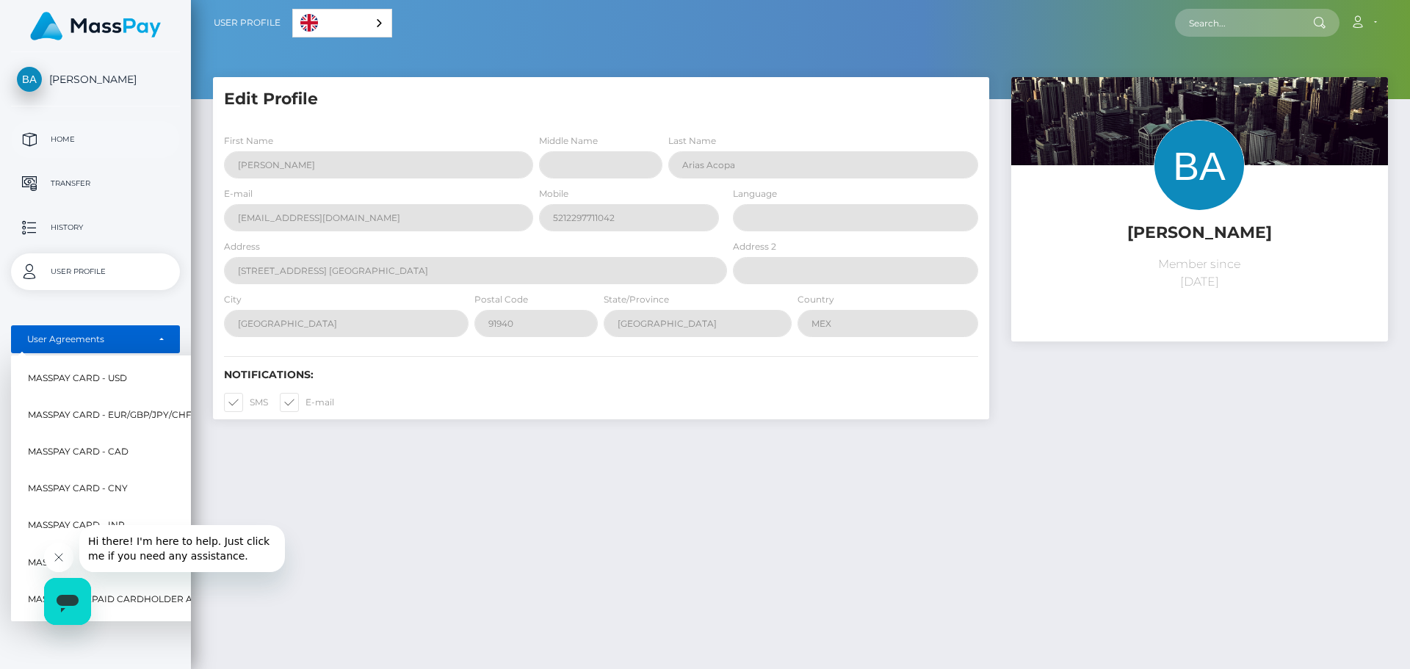
click at [52, 140] on p "Home" at bounding box center [95, 140] width 157 height 22
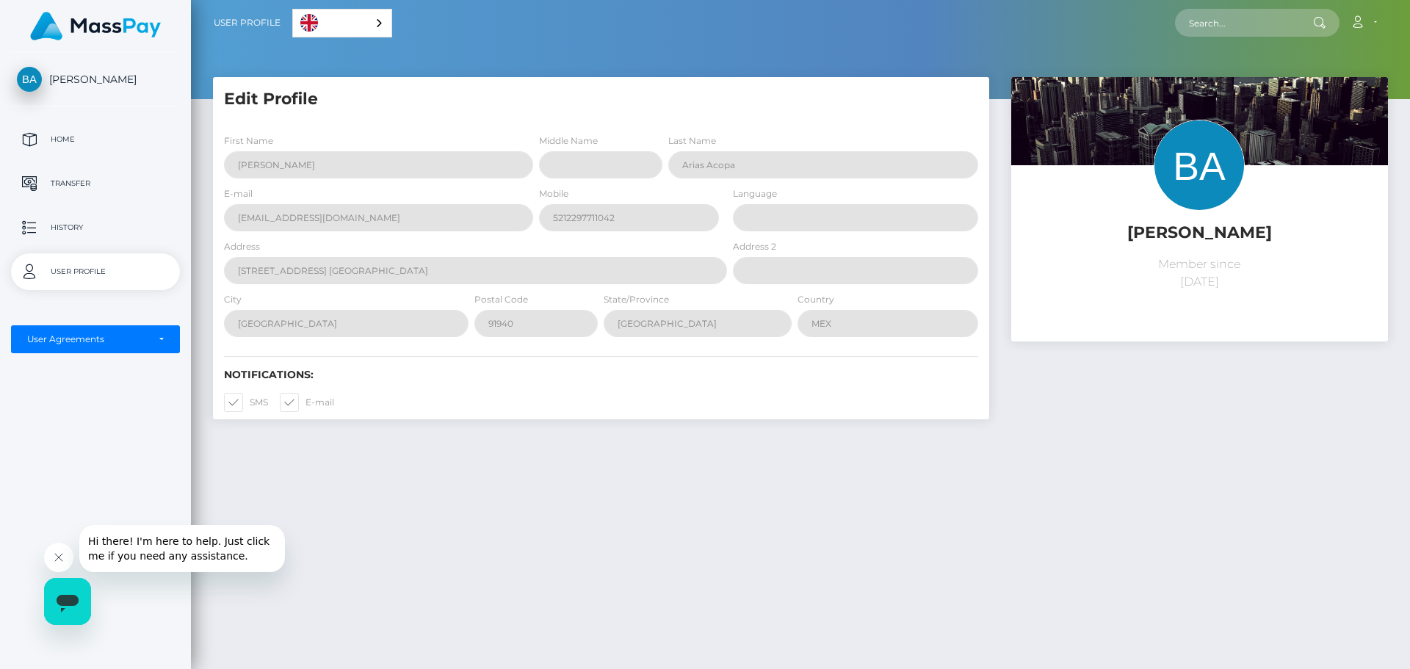
click at [79, 82] on span "[PERSON_NAME]" at bounding box center [95, 79] width 169 height 13
click at [349, 32] on link "English" at bounding box center [342, 23] width 98 height 27
click at [342, 57] on link "Español" at bounding box center [334, 51] width 82 height 27
click at [1365, 11] on link "Cuenta" at bounding box center [1363, 22] width 43 height 31
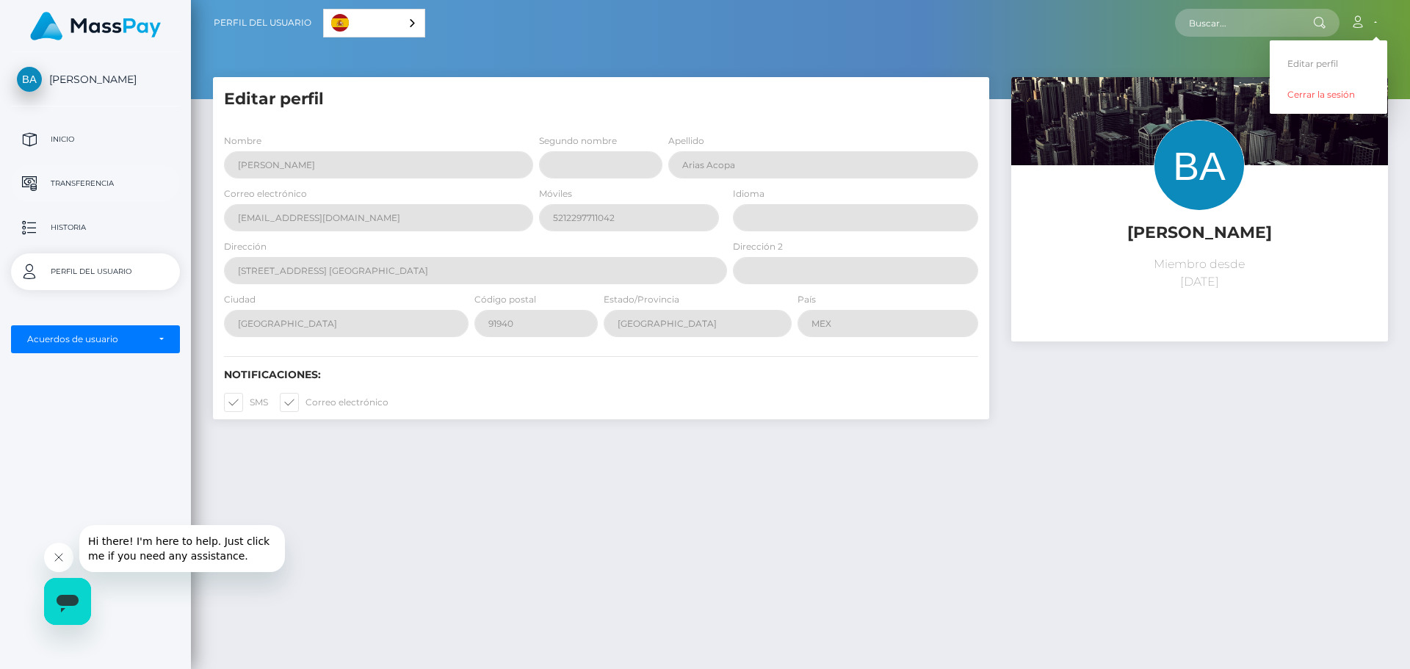
click at [63, 172] on link "Transferencia" at bounding box center [95, 183] width 169 height 37
